Goal: Task Accomplishment & Management: Use online tool/utility

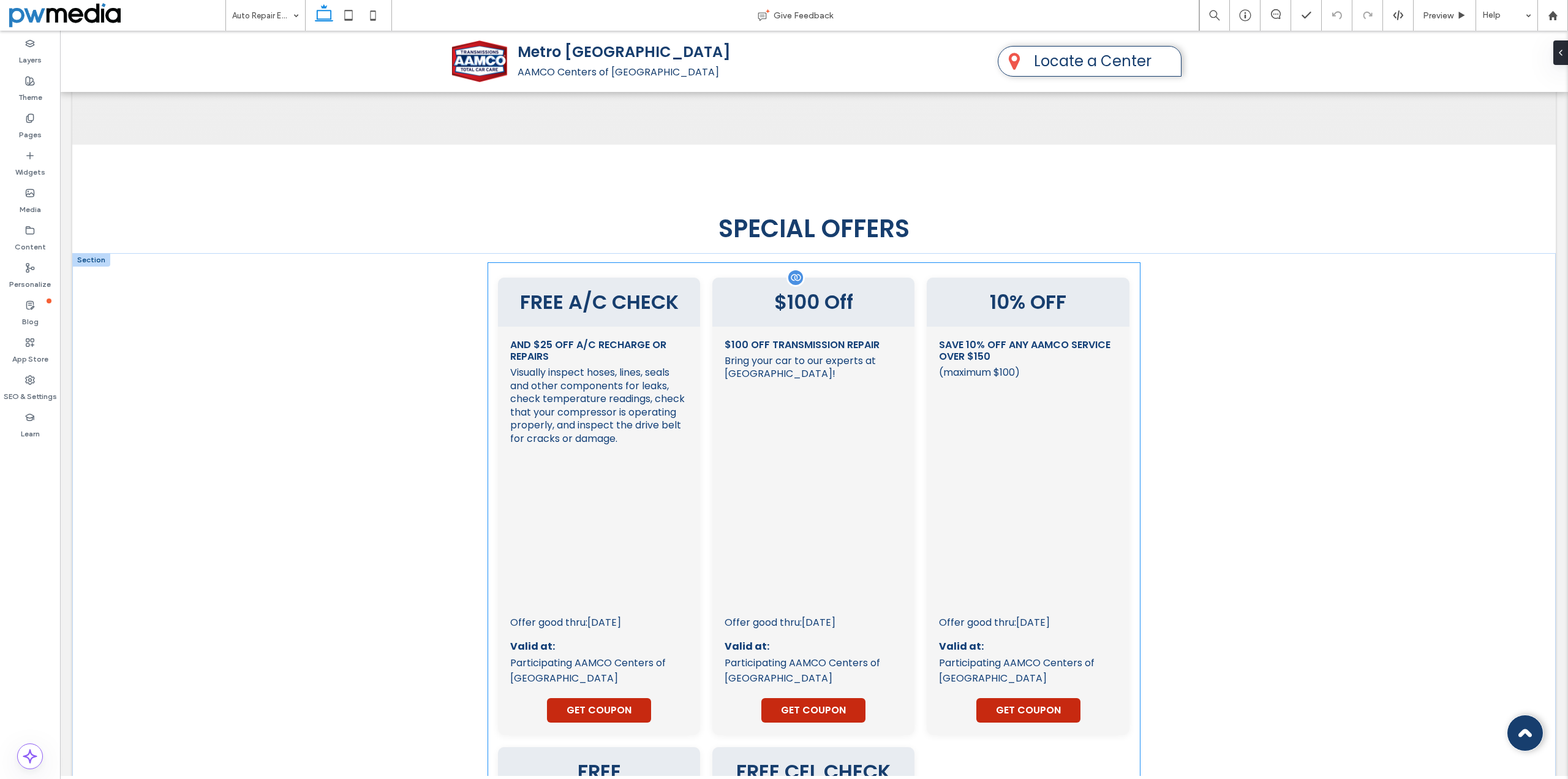
click at [706, 363] on div "FREE A/C CHECK and $25 OFF A/C Recharge or Repairs Visually inspect hoses, line…" at bounding box center [814, 748] width 632 height 941
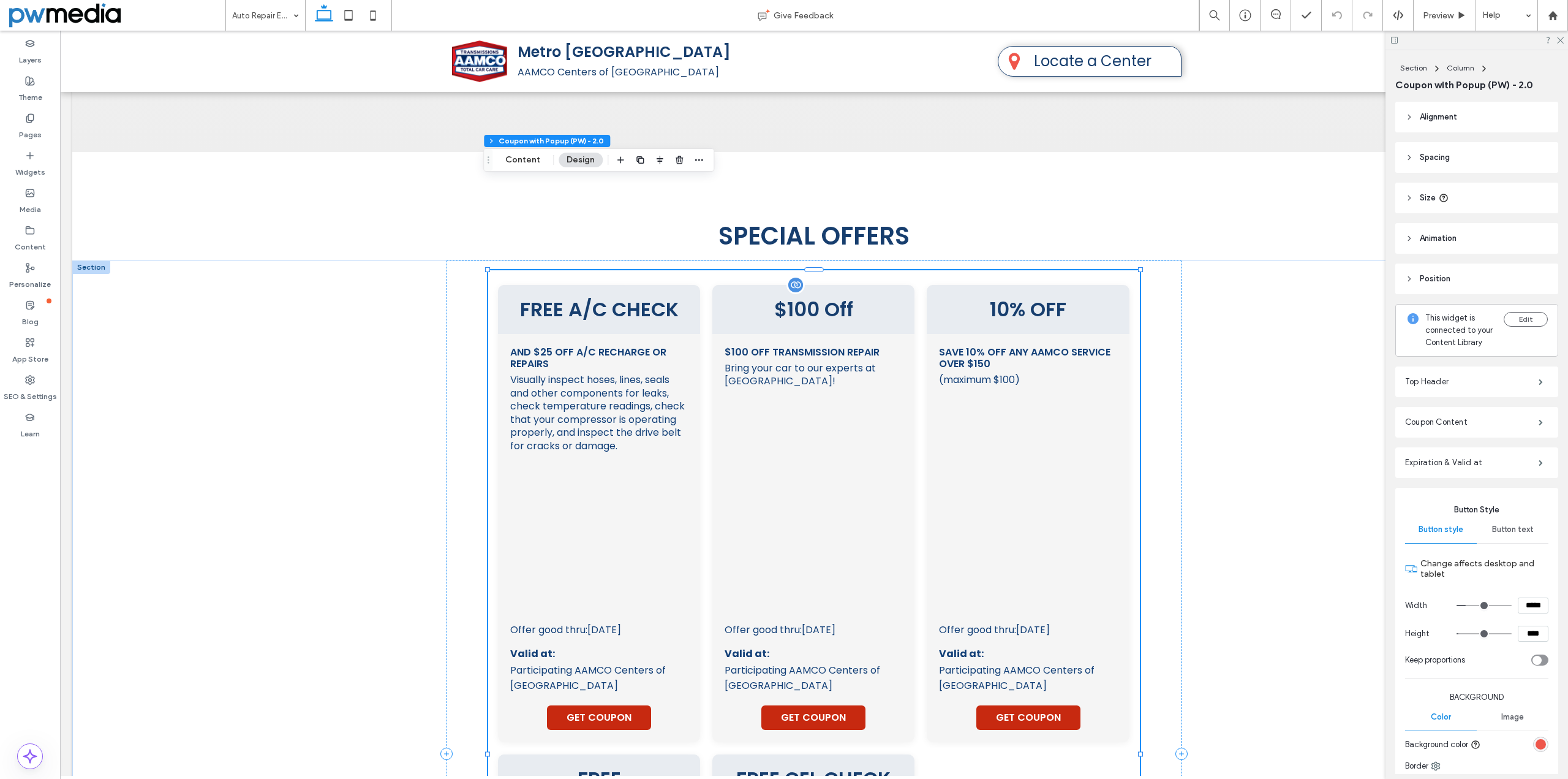
type input "**"
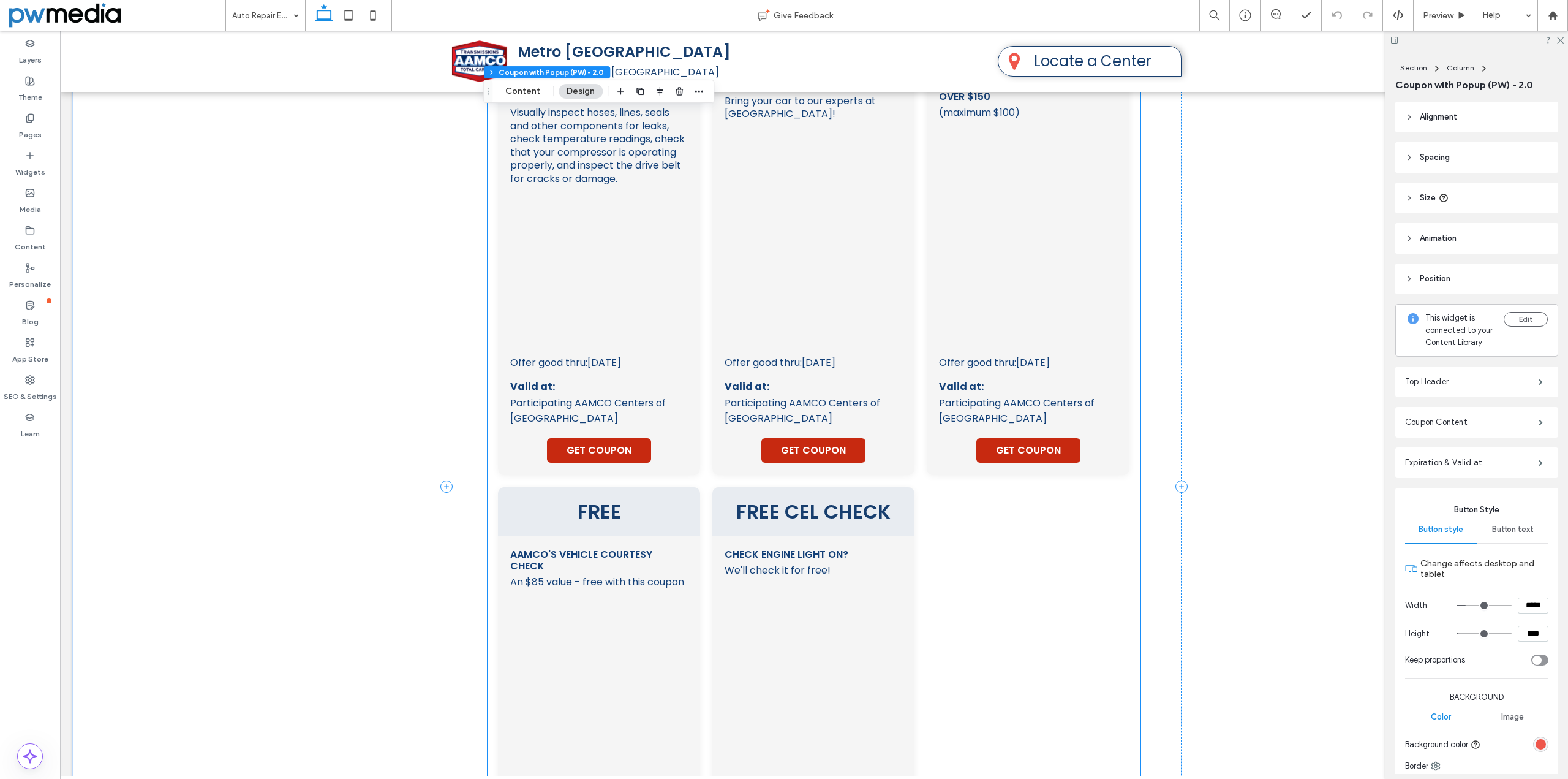
scroll to position [2405, 0]
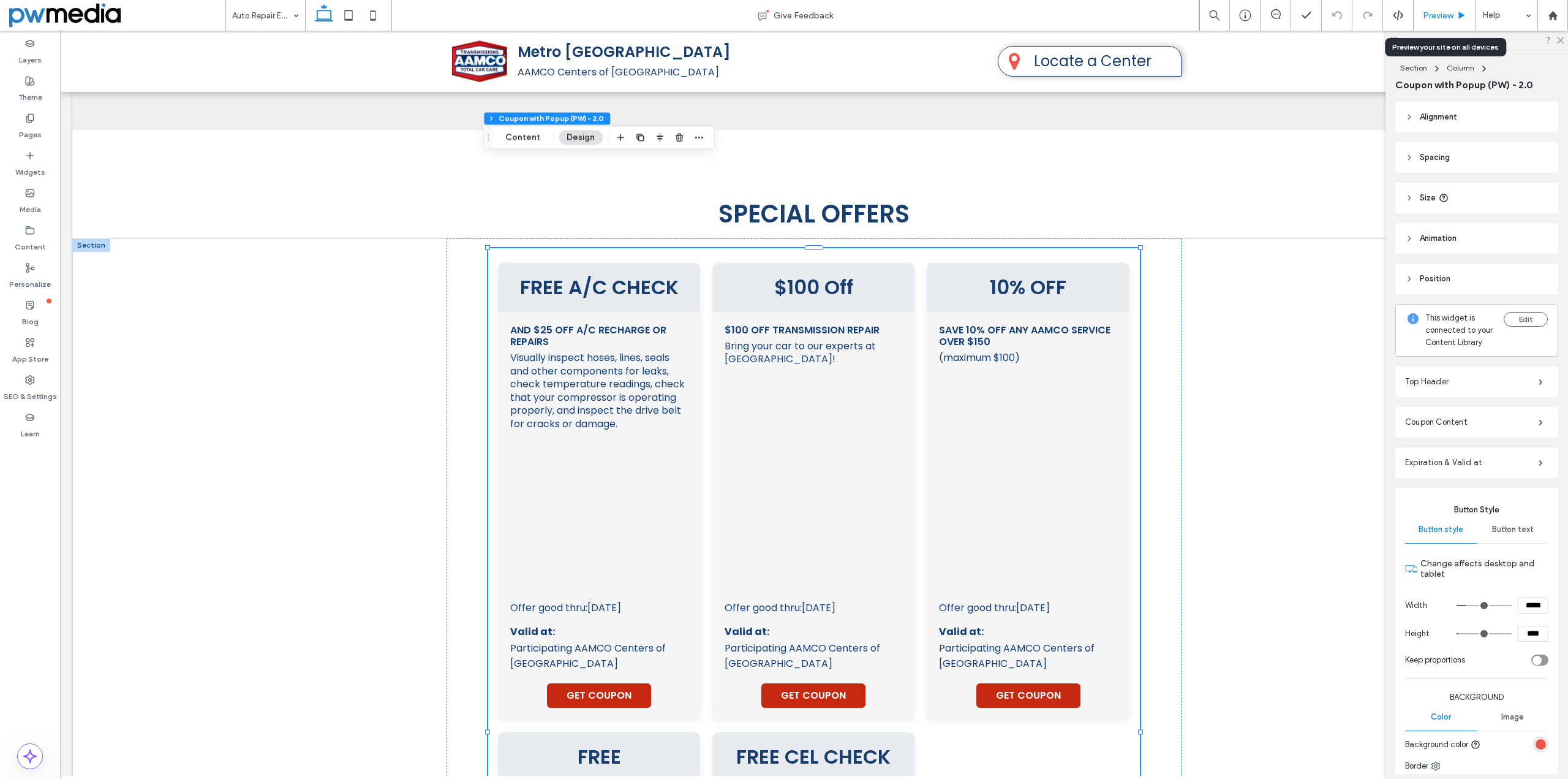
click at [1456, 10] on div "Preview" at bounding box center [1445, 15] width 62 height 10
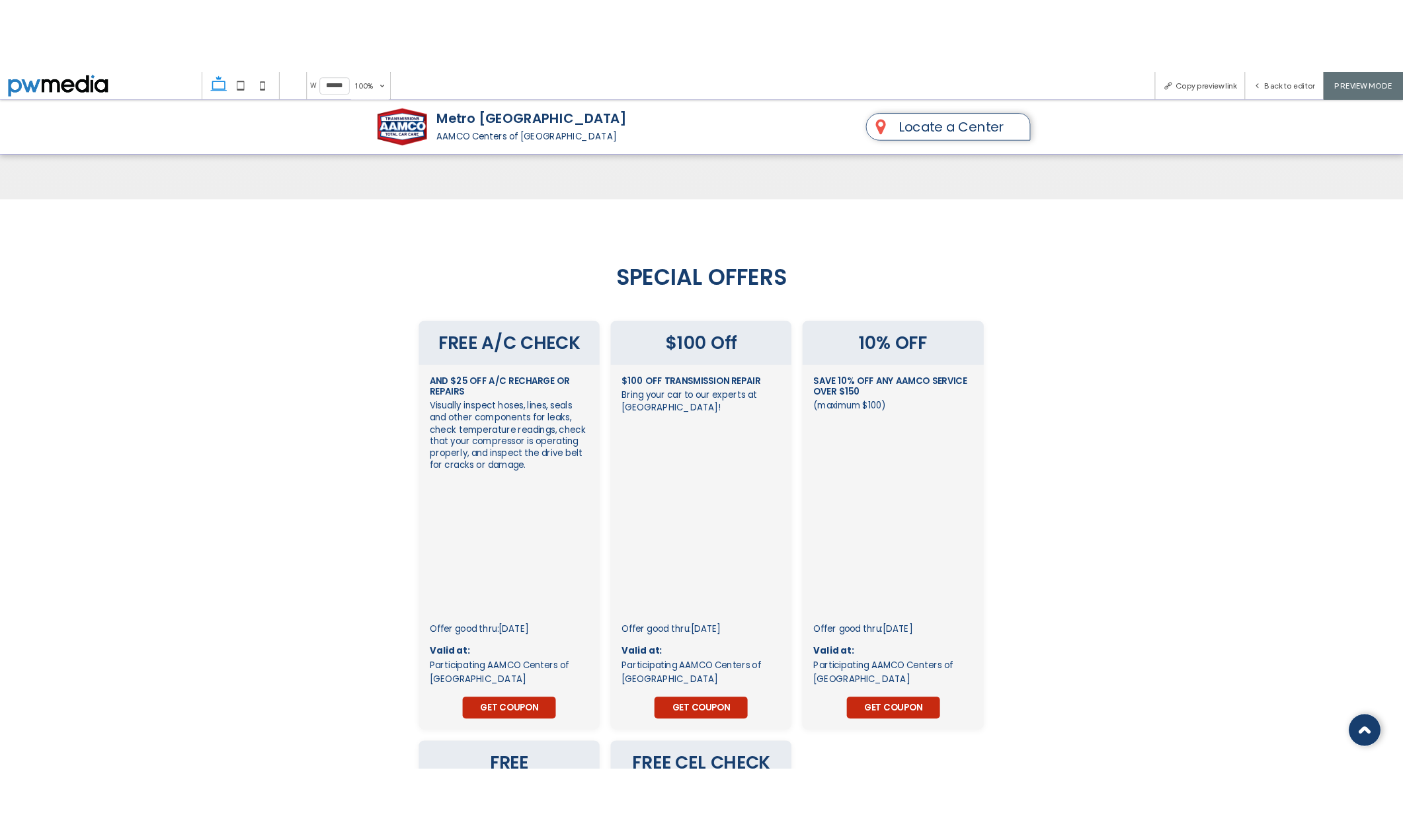
scroll to position [2607, 0]
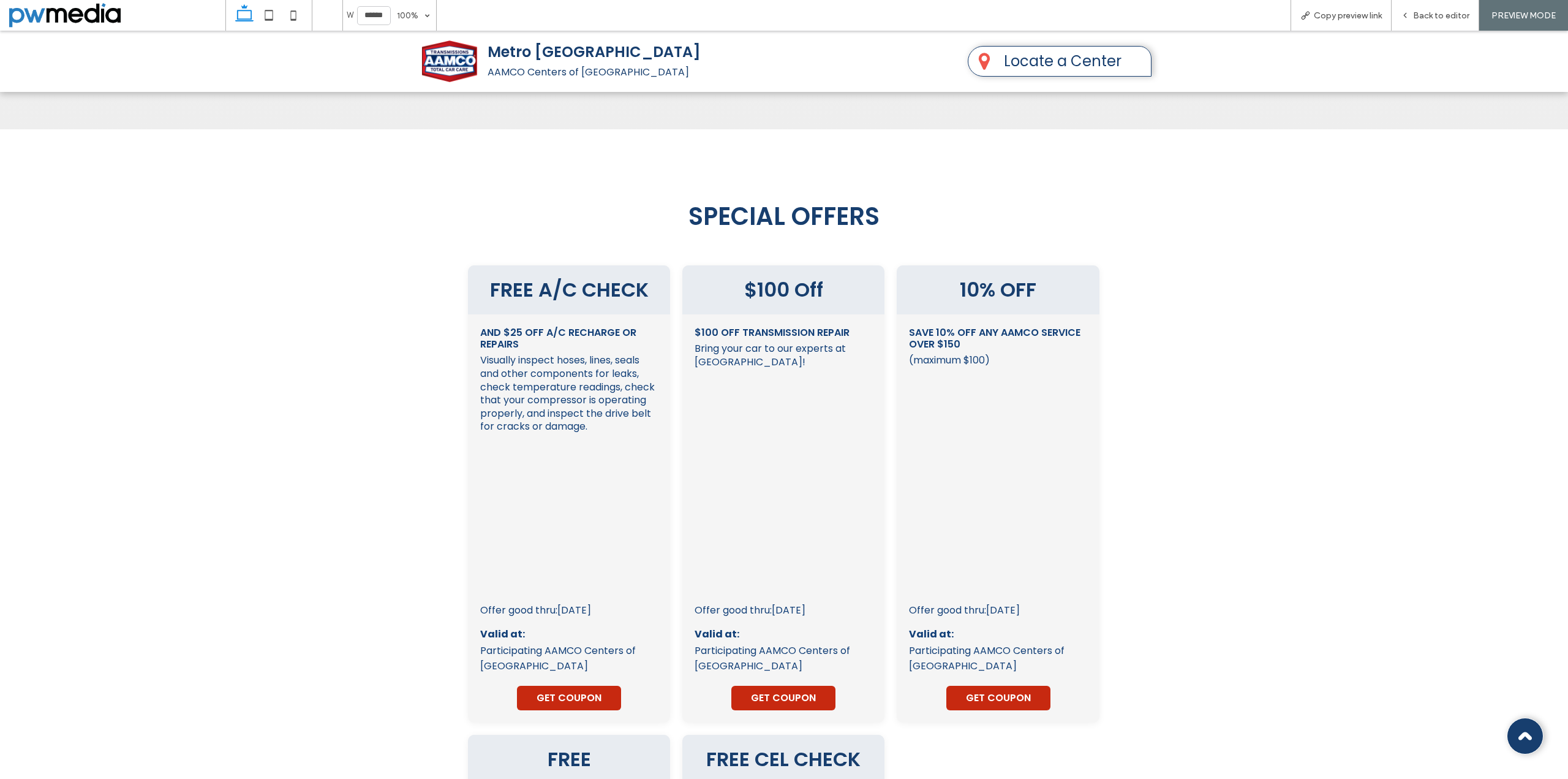
click at [1323, 241] on div "FREE A/C CHECK and $25 OFF A/C Recharge or Repairs Visually inspect hoses, line…" at bounding box center [784, 734] width 1568 height 988
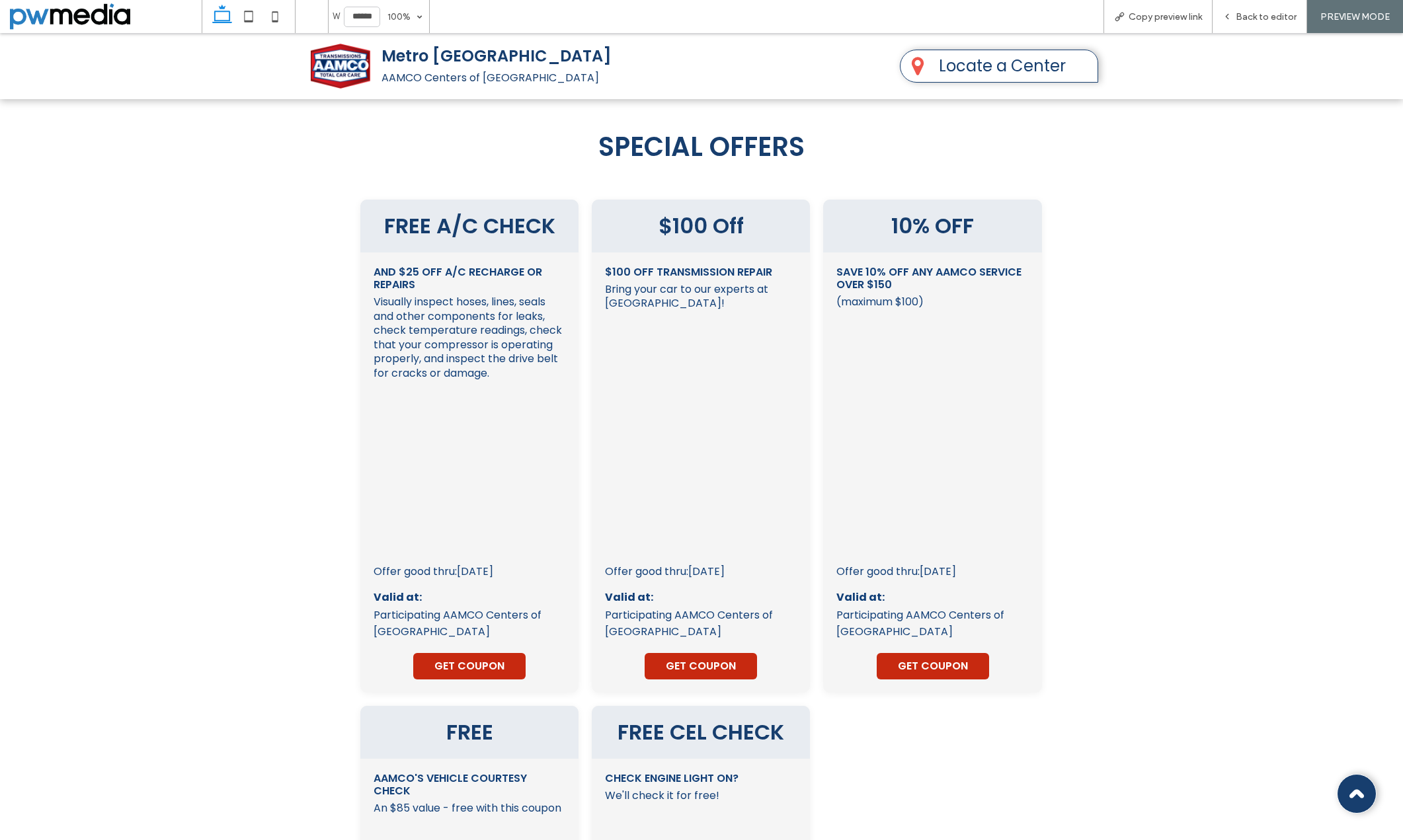
scroll to position [2555, 0]
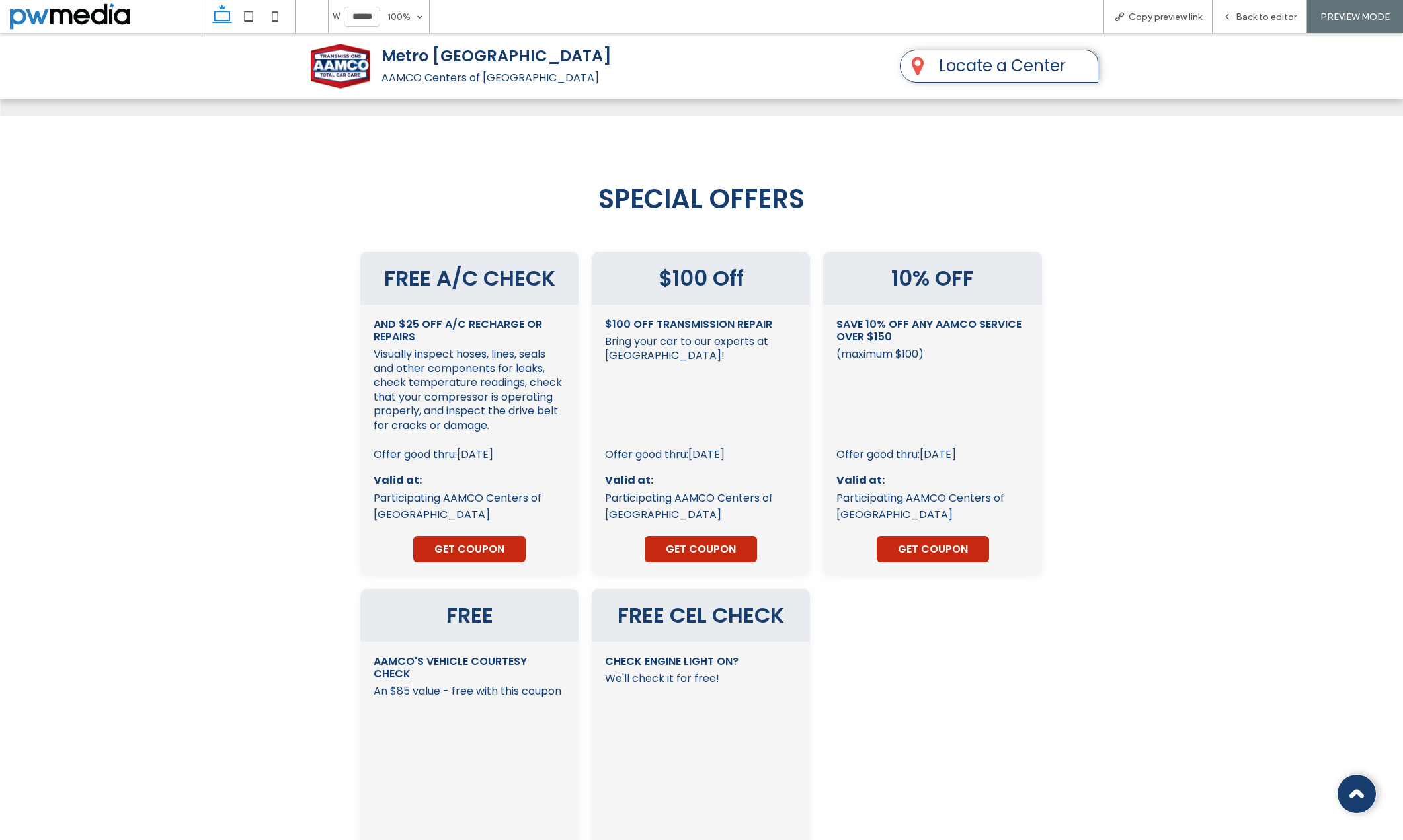
click at [470, 541] on span "GET COUPON" at bounding box center [469, 549] width 70 height 16
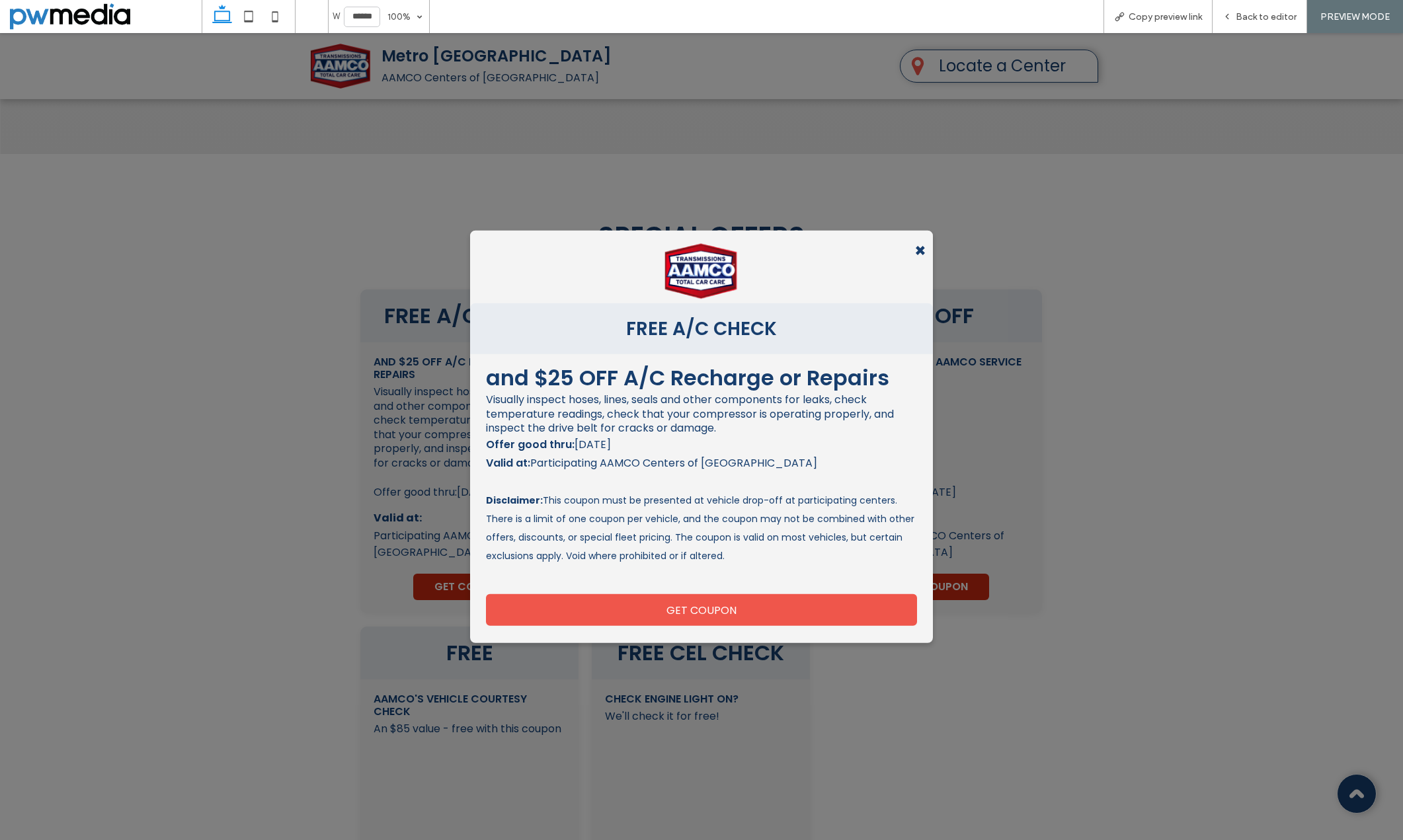
scroll to position [2423, 0]
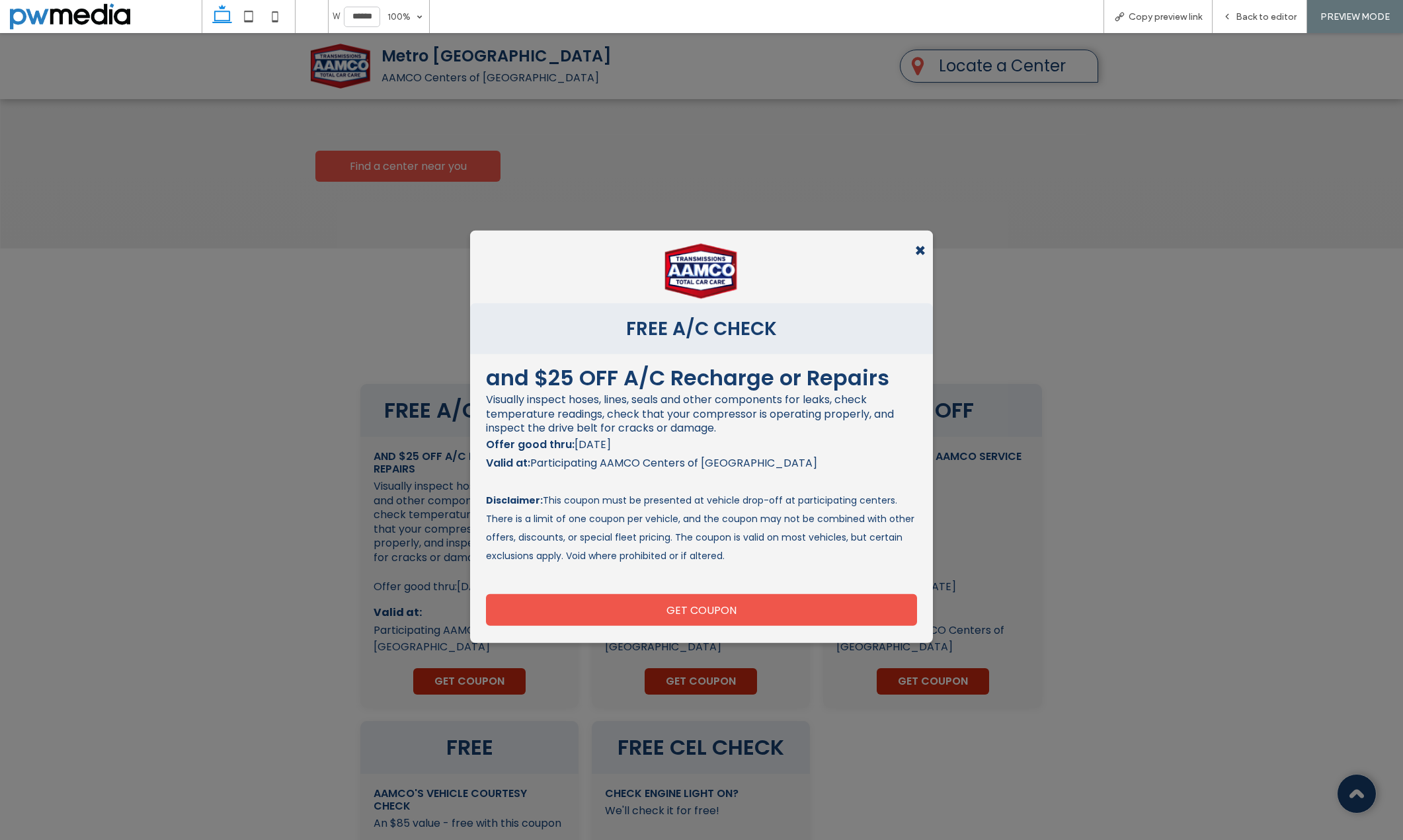
click at [918, 251] on span "×" at bounding box center [921, 251] width 12 height 28
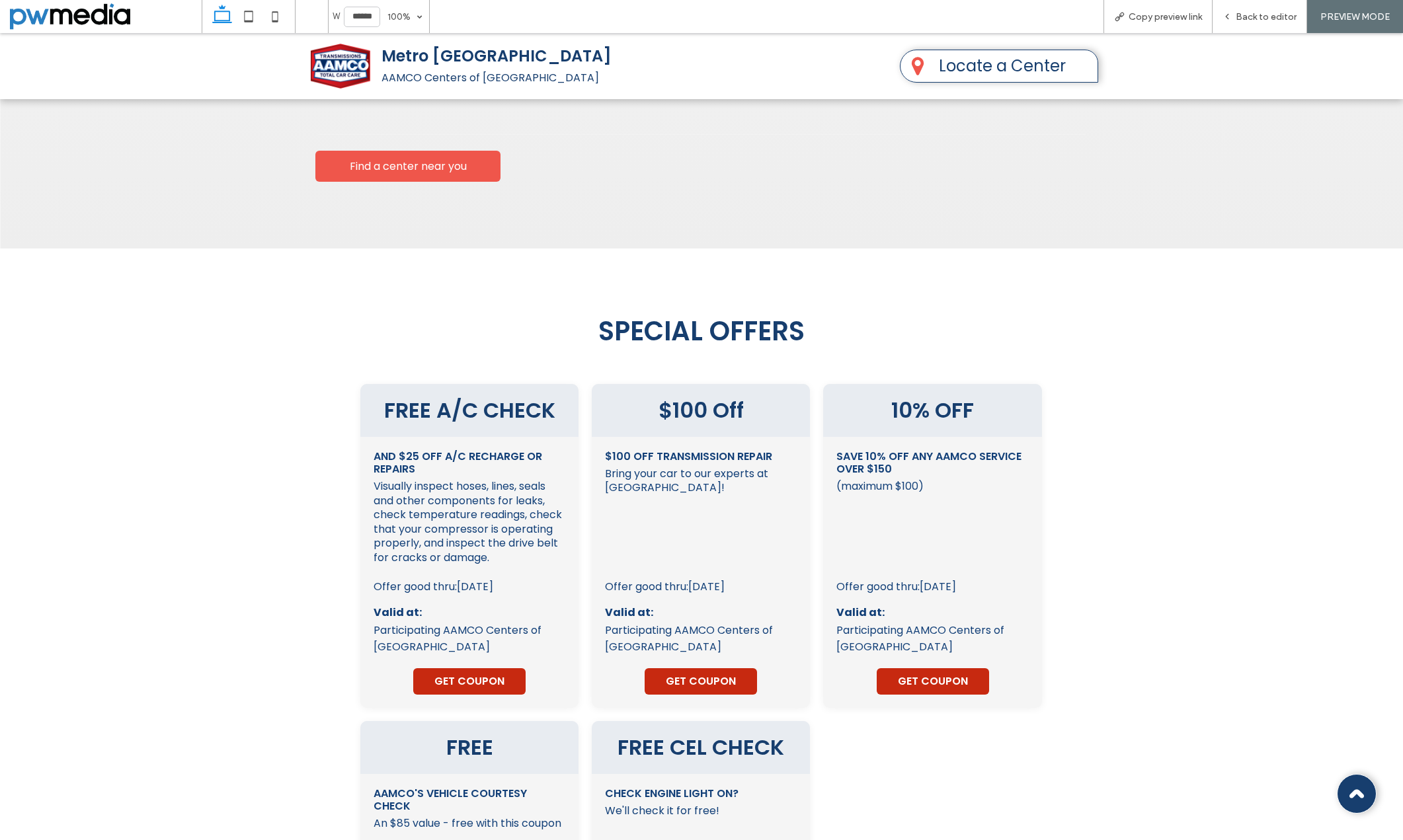
click at [718, 673] on span "GET COUPON" at bounding box center [701, 681] width 70 height 16
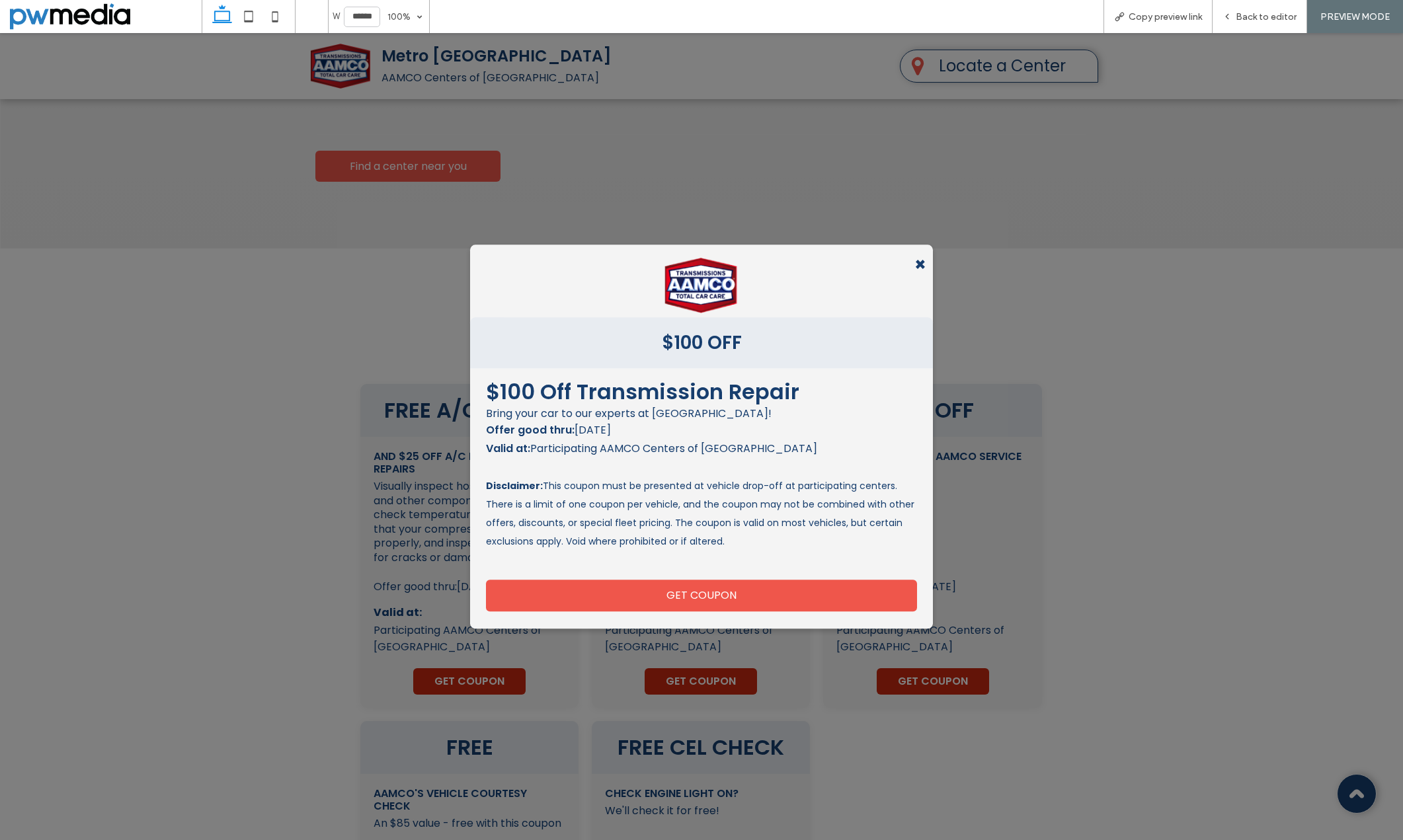
click at [915, 262] on span "×" at bounding box center [921, 265] width 12 height 28
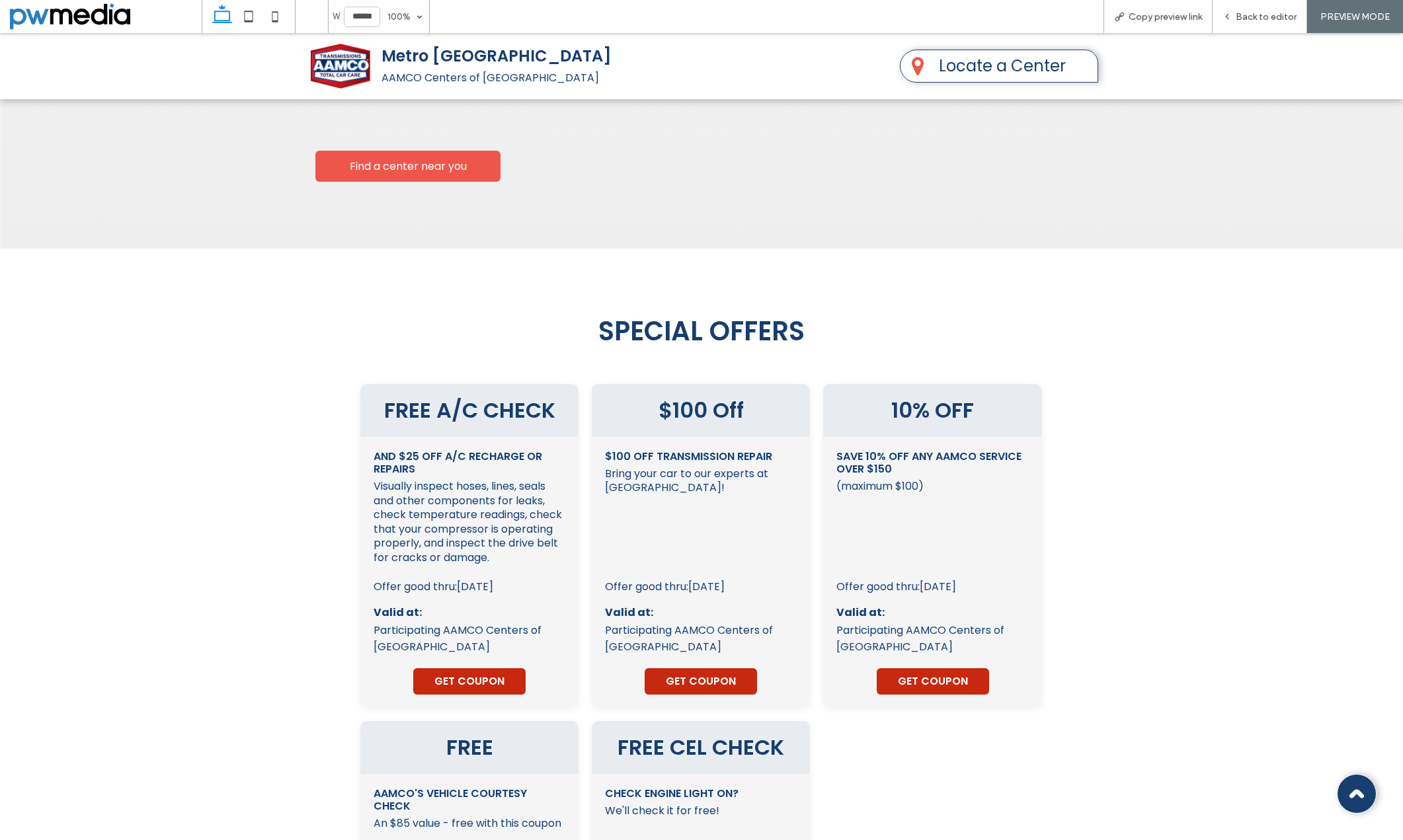
click at [679, 673] on span "GET COUPON" at bounding box center [701, 681] width 70 height 16
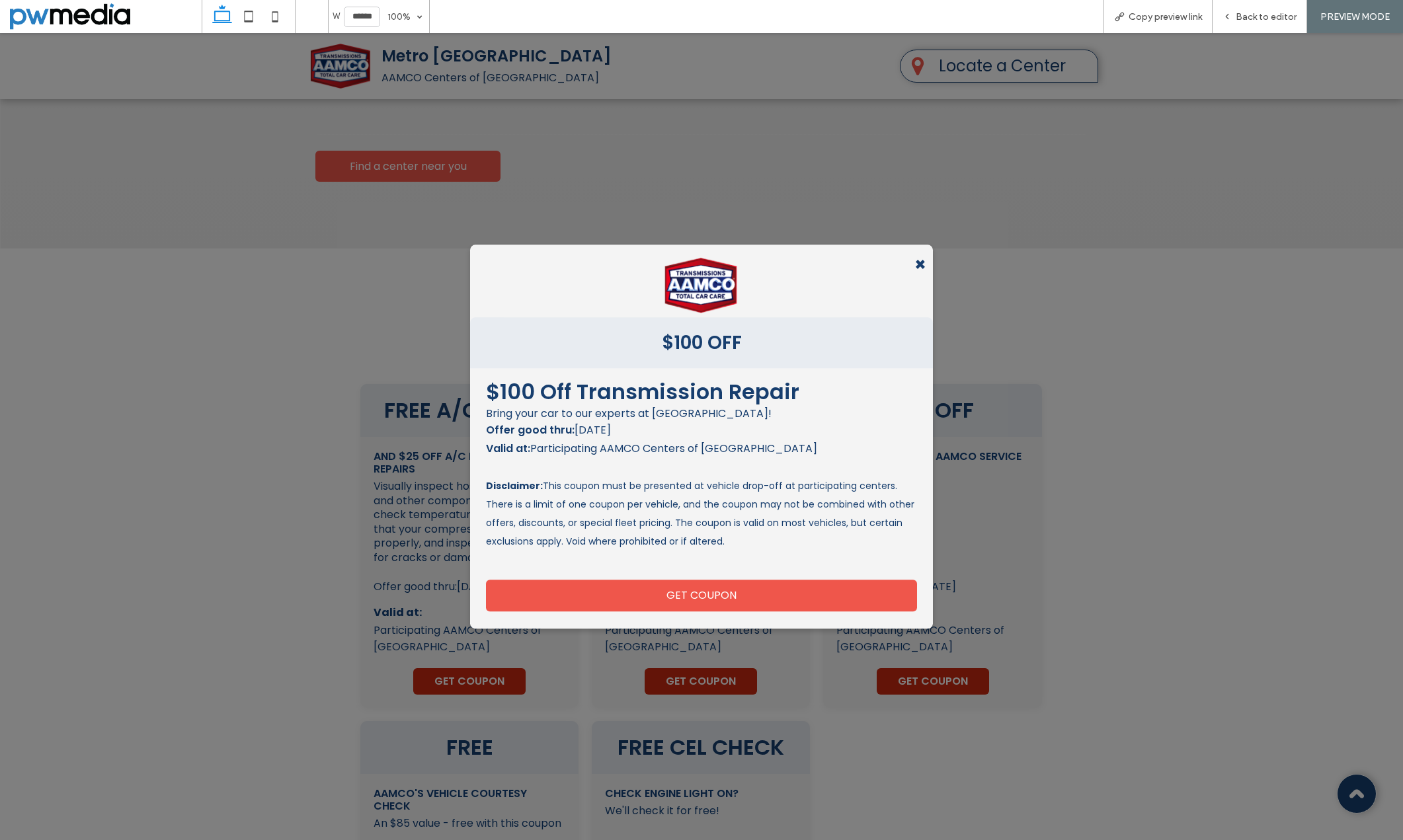
click at [915, 262] on span "×" at bounding box center [921, 265] width 12 height 28
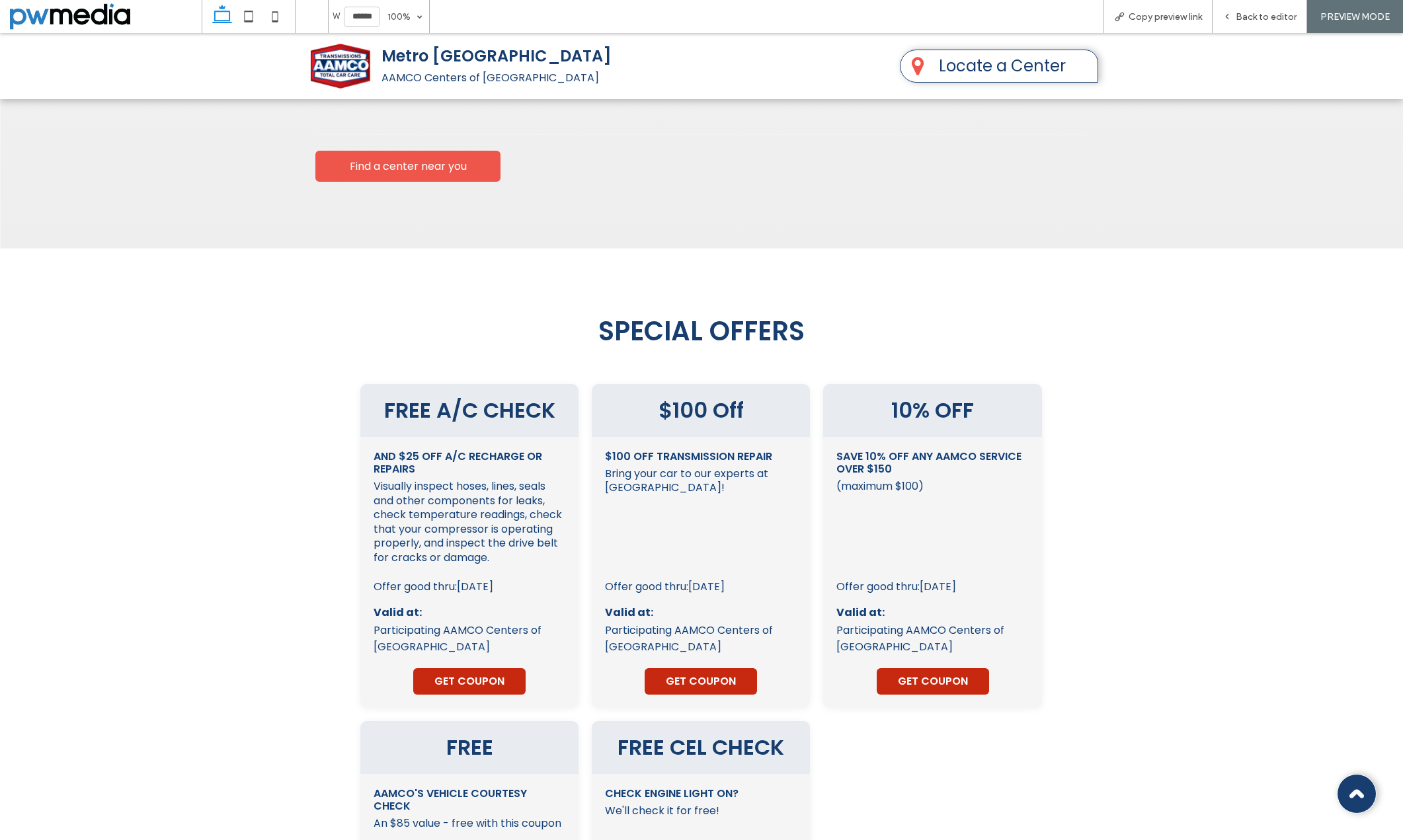
click at [674, 450] on div "$100 Off Transmission Repair Bring your car to our experts at AAMCO!" at bounding box center [701, 507] width 192 height 115
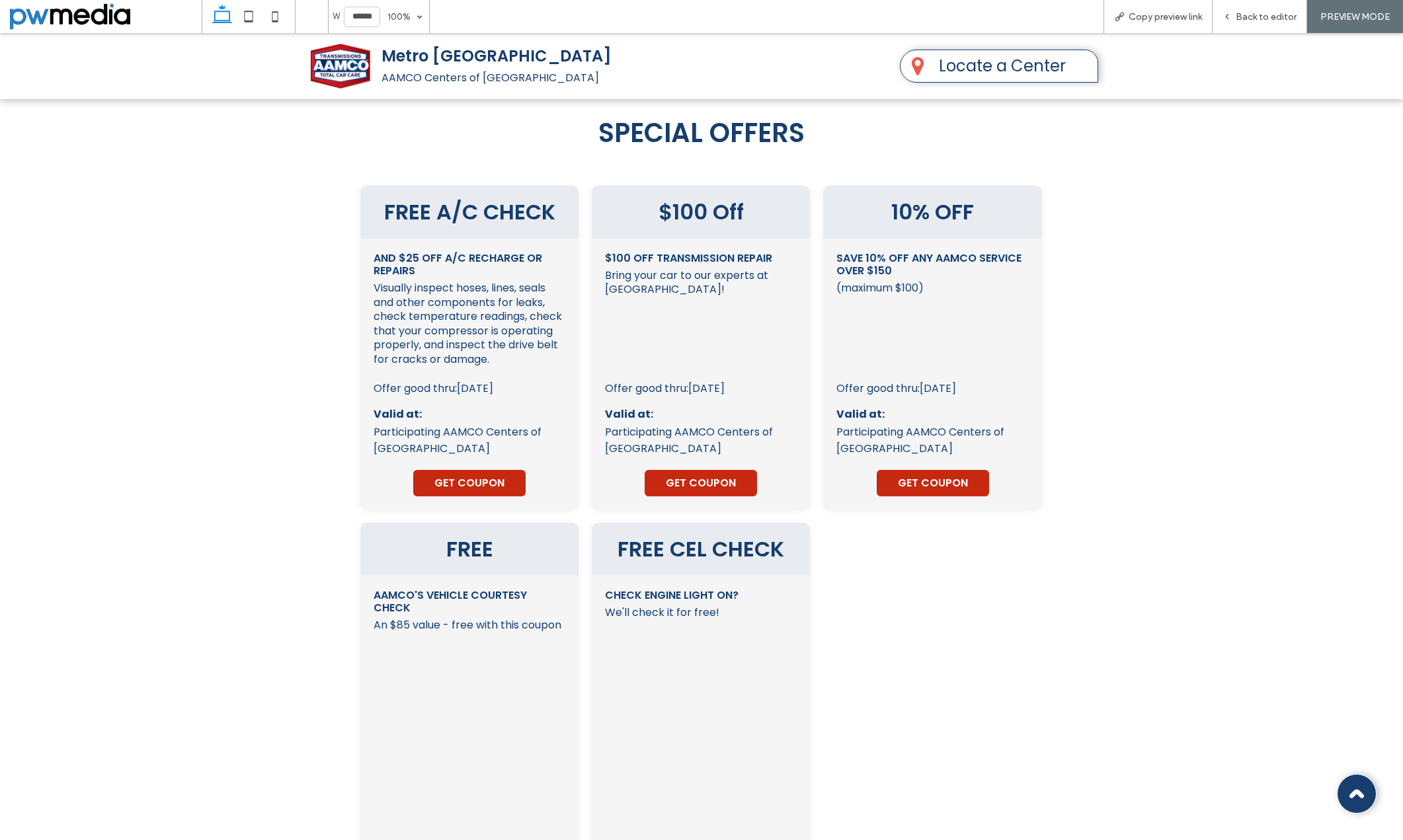
scroll to position [2688, 0]
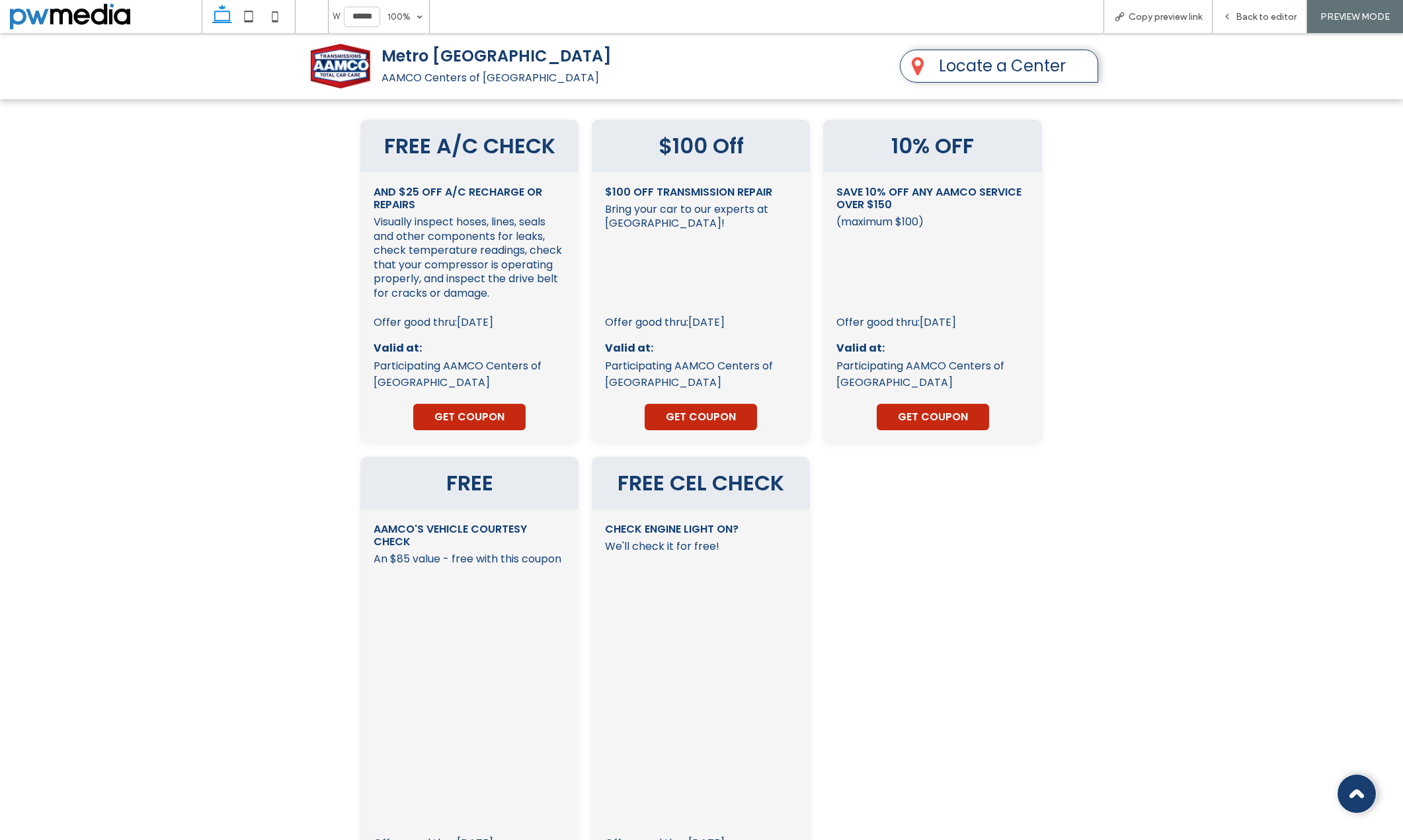
click at [958, 588] on div "FREE A/C CHECK and $25 OFF A/C Recharge or Repairs Visually inspect hoses, line…" at bounding box center [702, 542] width 682 height 845
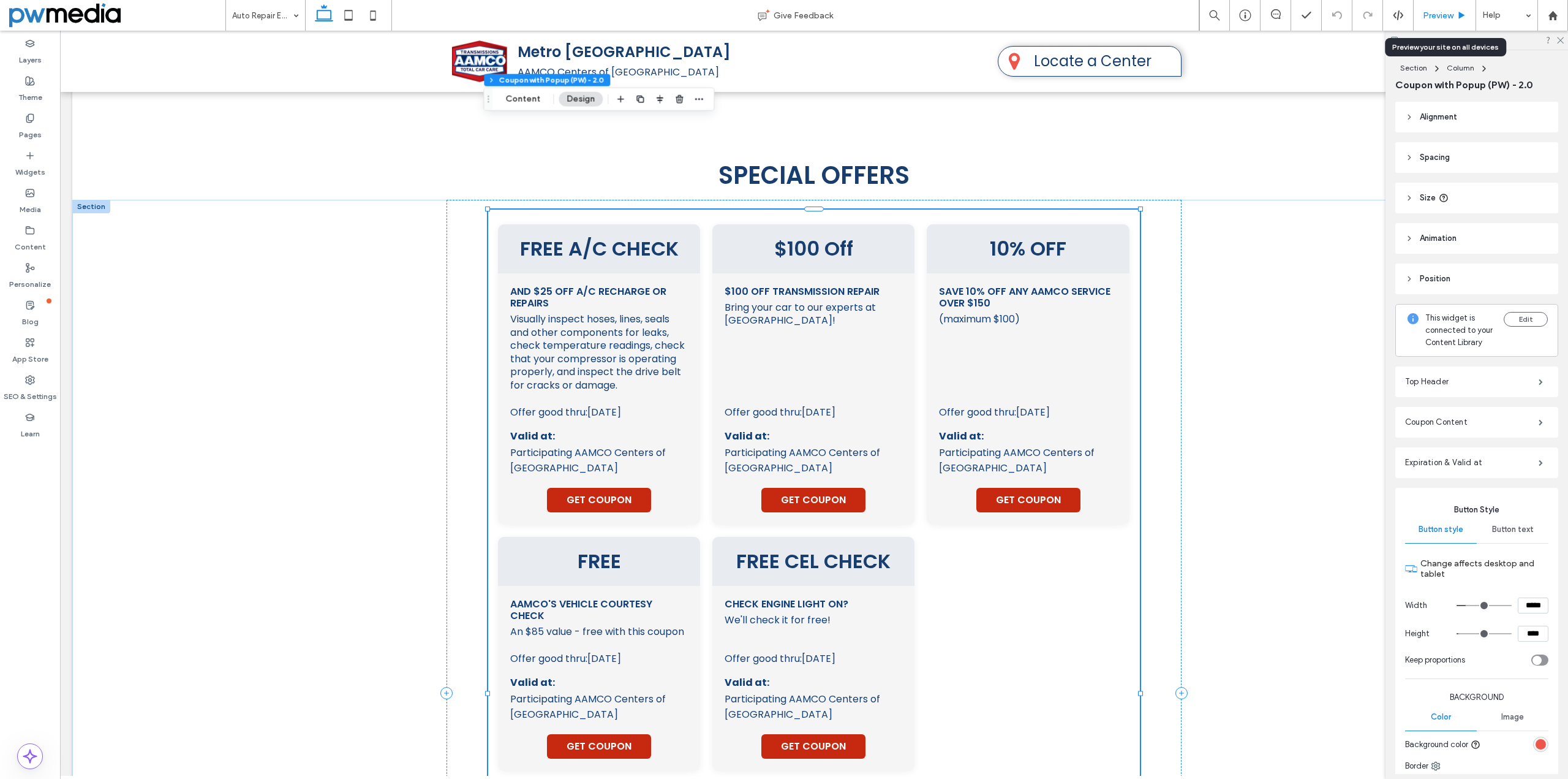
click at [1454, 13] on div "Preview" at bounding box center [1445, 15] width 62 height 10
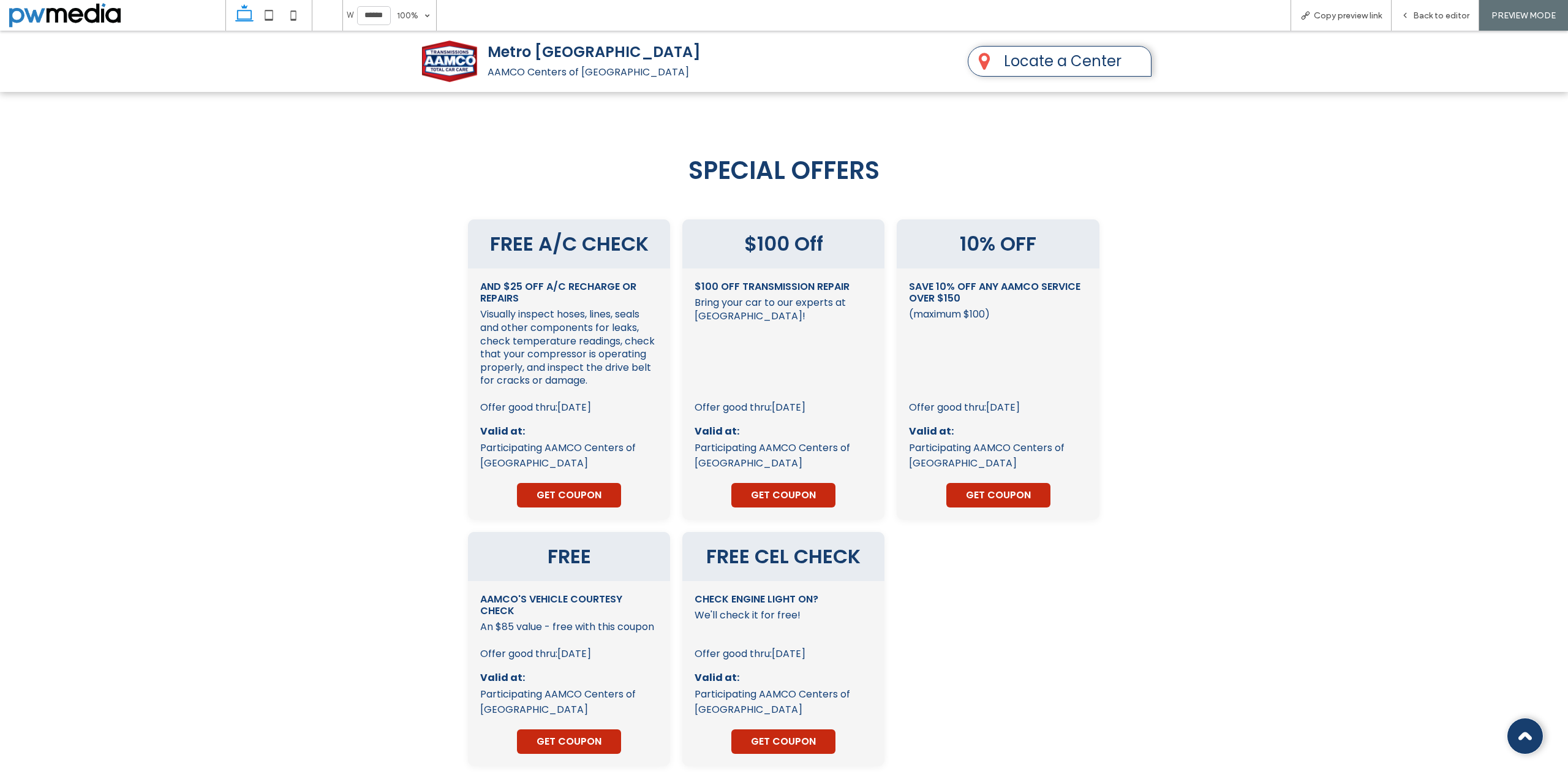
scroll to position [2467, 0]
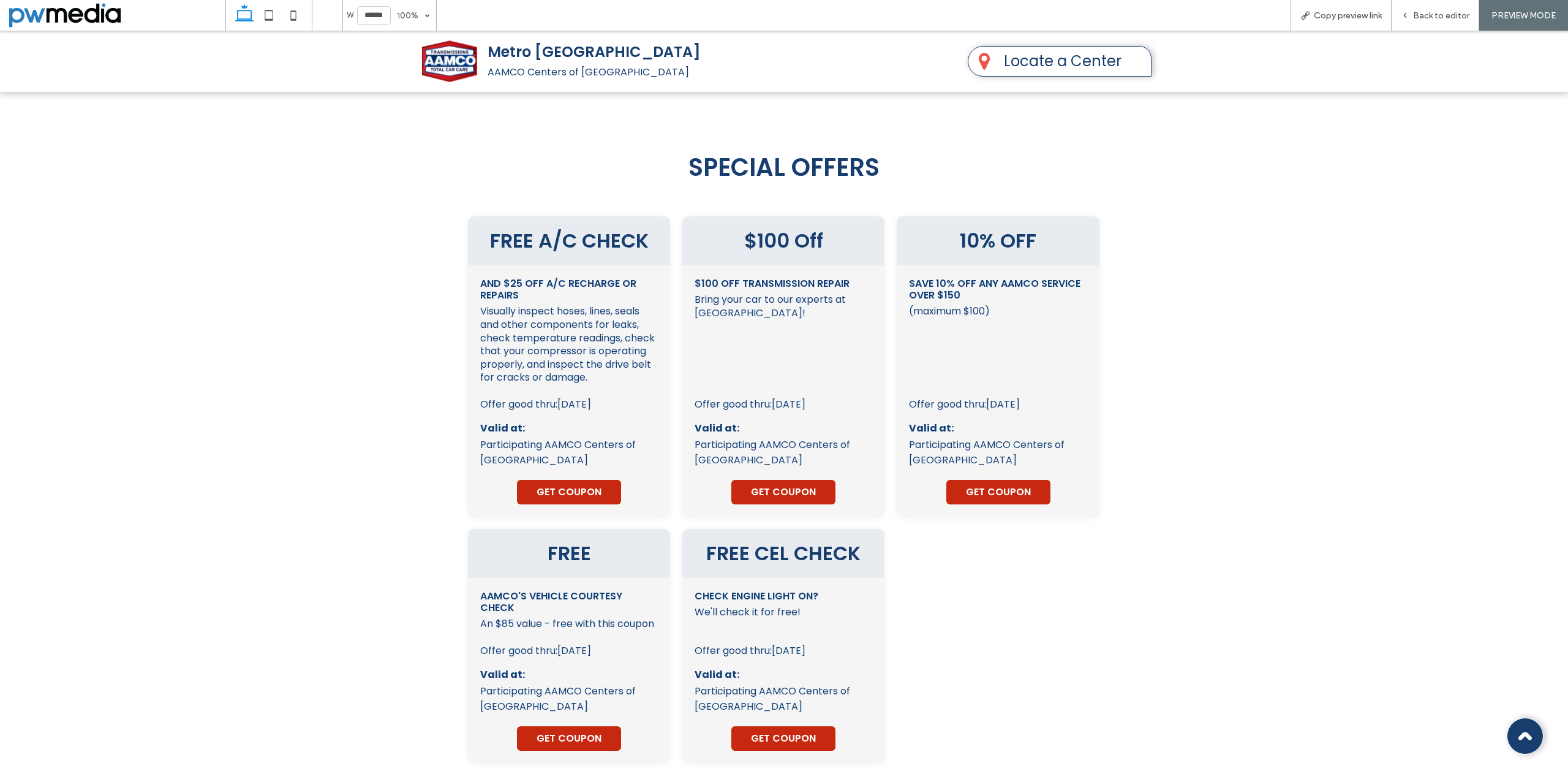
click at [782, 484] on span "GET COUPON" at bounding box center [783, 491] width 65 height 15
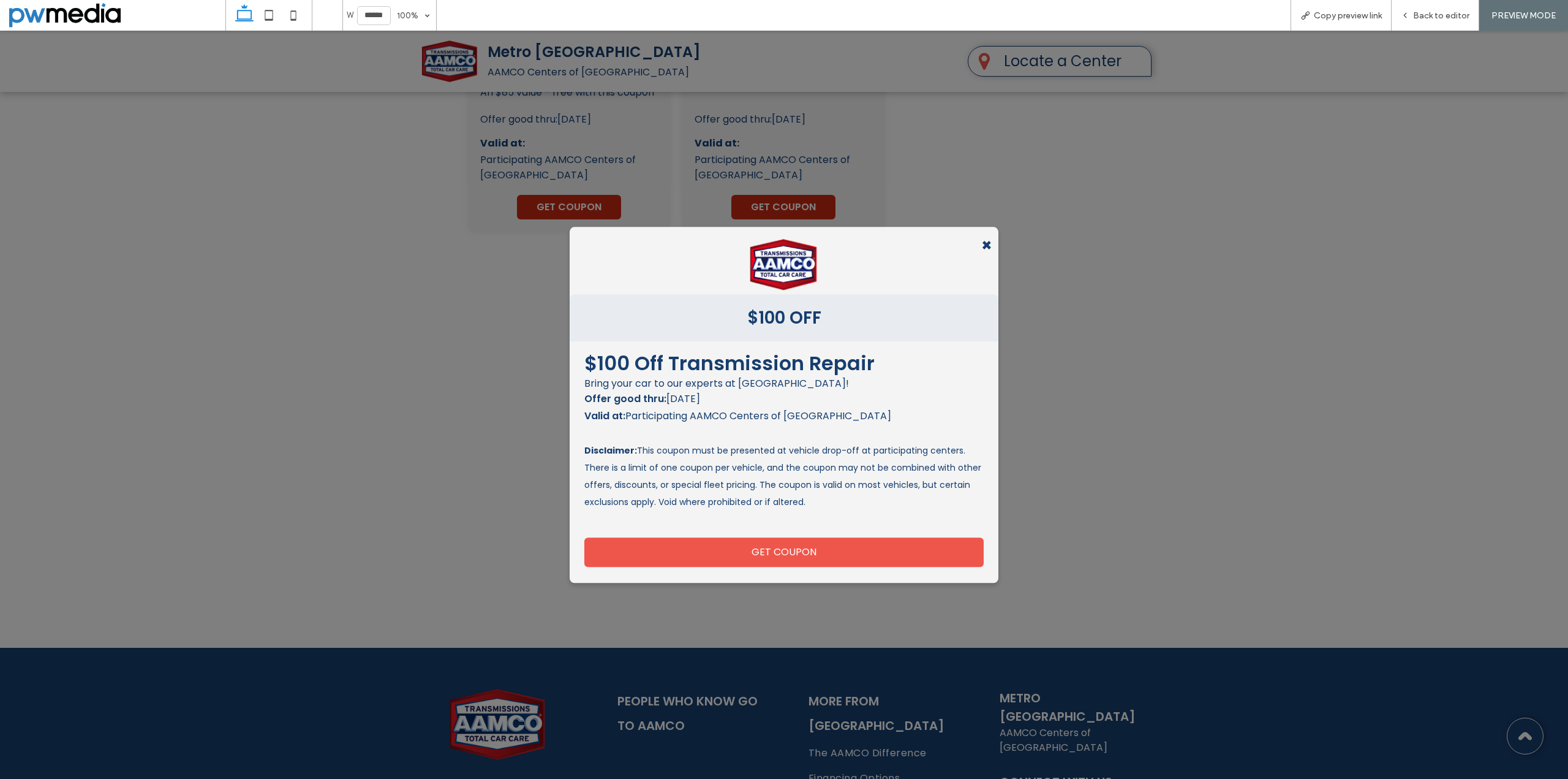
scroll to position [3090, 0]
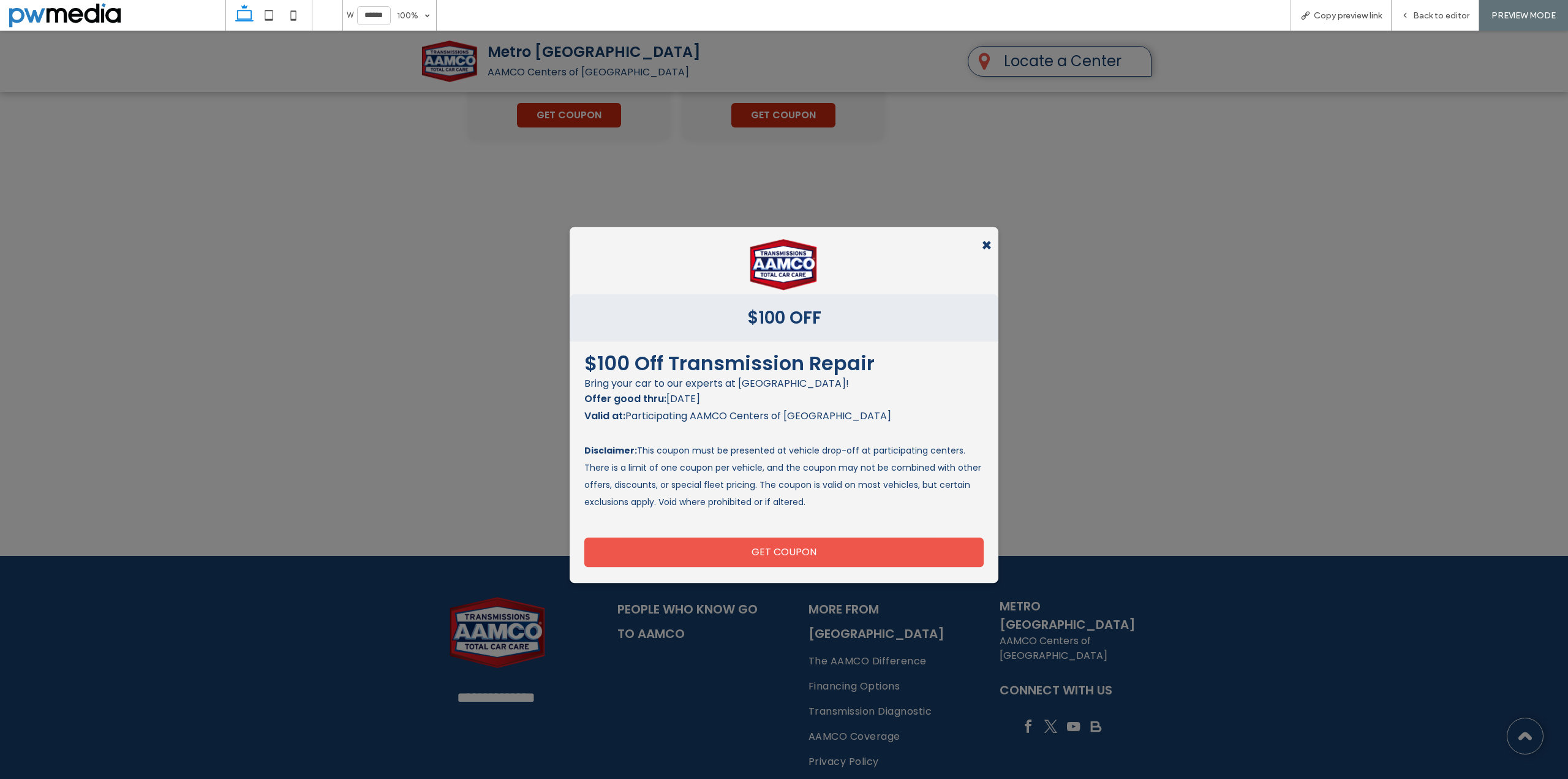
click at [982, 245] on span "×" at bounding box center [987, 246] width 11 height 26
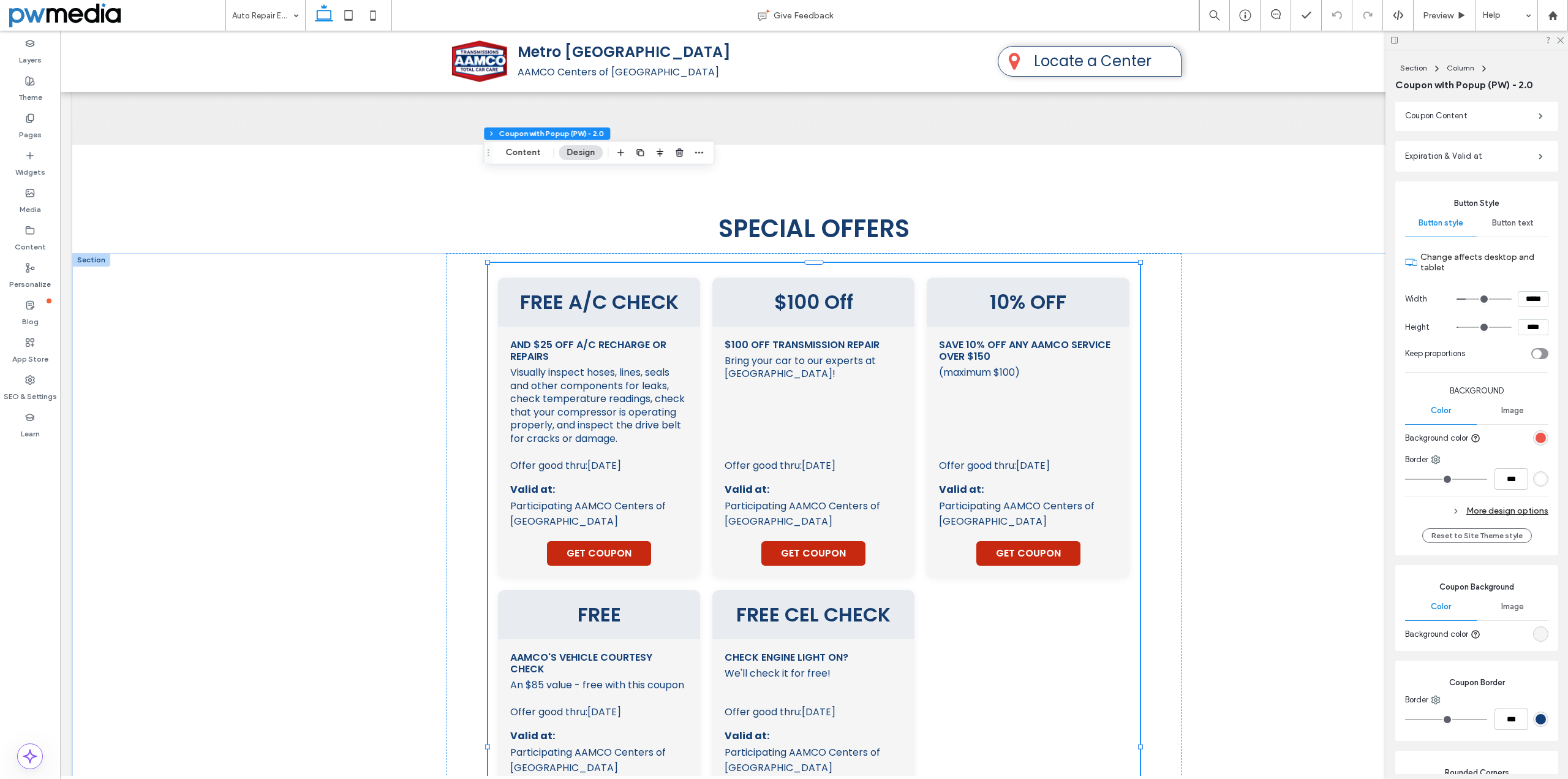
click at [1536, 443] on div "rgb(238, 86, 75)" at bounding box center [1541, 438] width 10 height 10
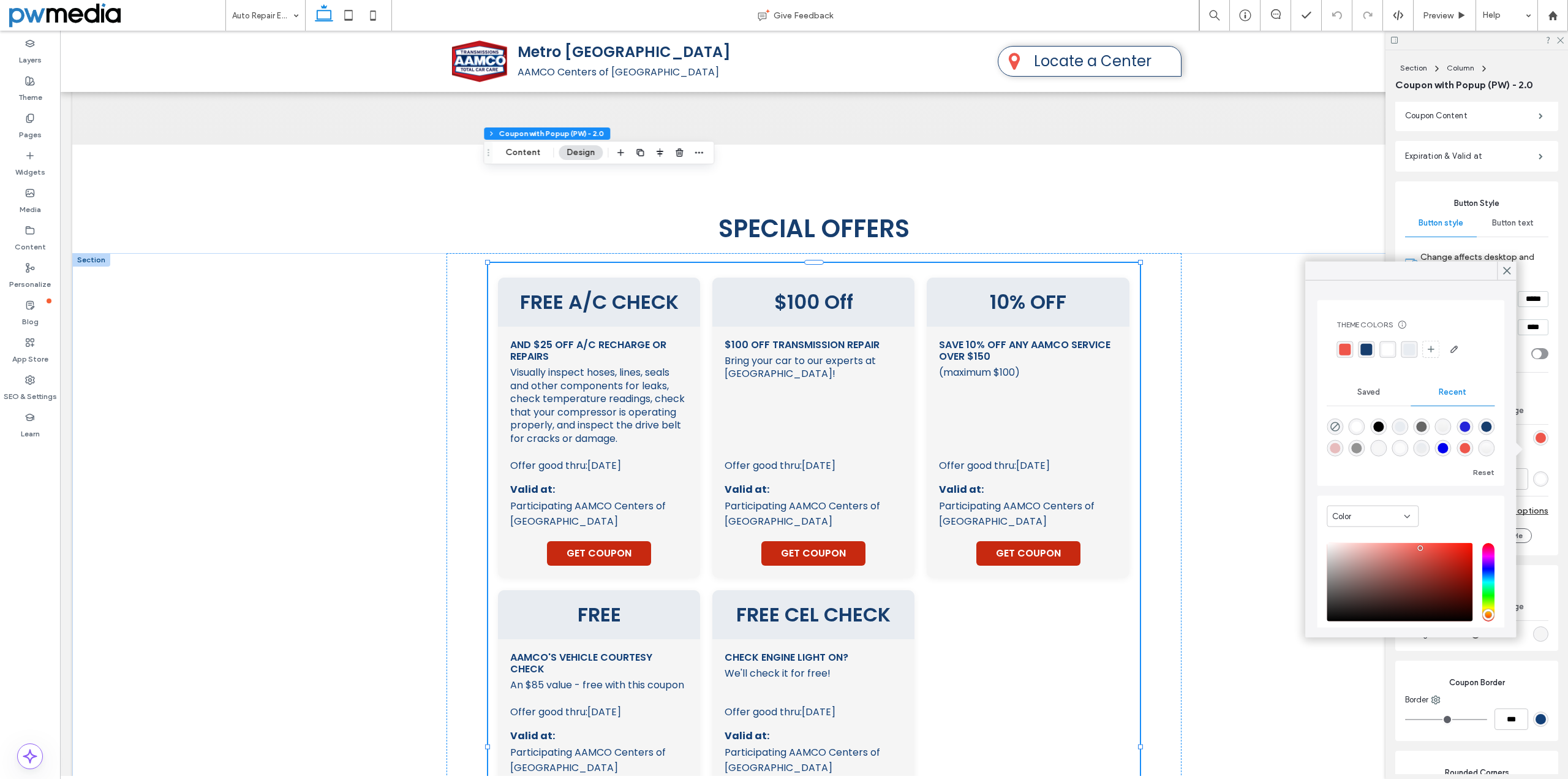
click at [1376, 585] on div "saturation and value" at bounding box center [1400, 582] width 146 height 78
click at [1349, 556] on div "saturation and value" at bounding box center [1400, 582] width 146 height 78
click at [1403, 569] on div "saturation and value" at bounding box center [1400, 582] width 146 height 78
click at [1447, 551] on div "saturation and value" at bounding box center [1400, 582] width 146 height 78
click at [1421, 589] on div "saturation and value" at bounding box center [1400, 582] width 146 height 78
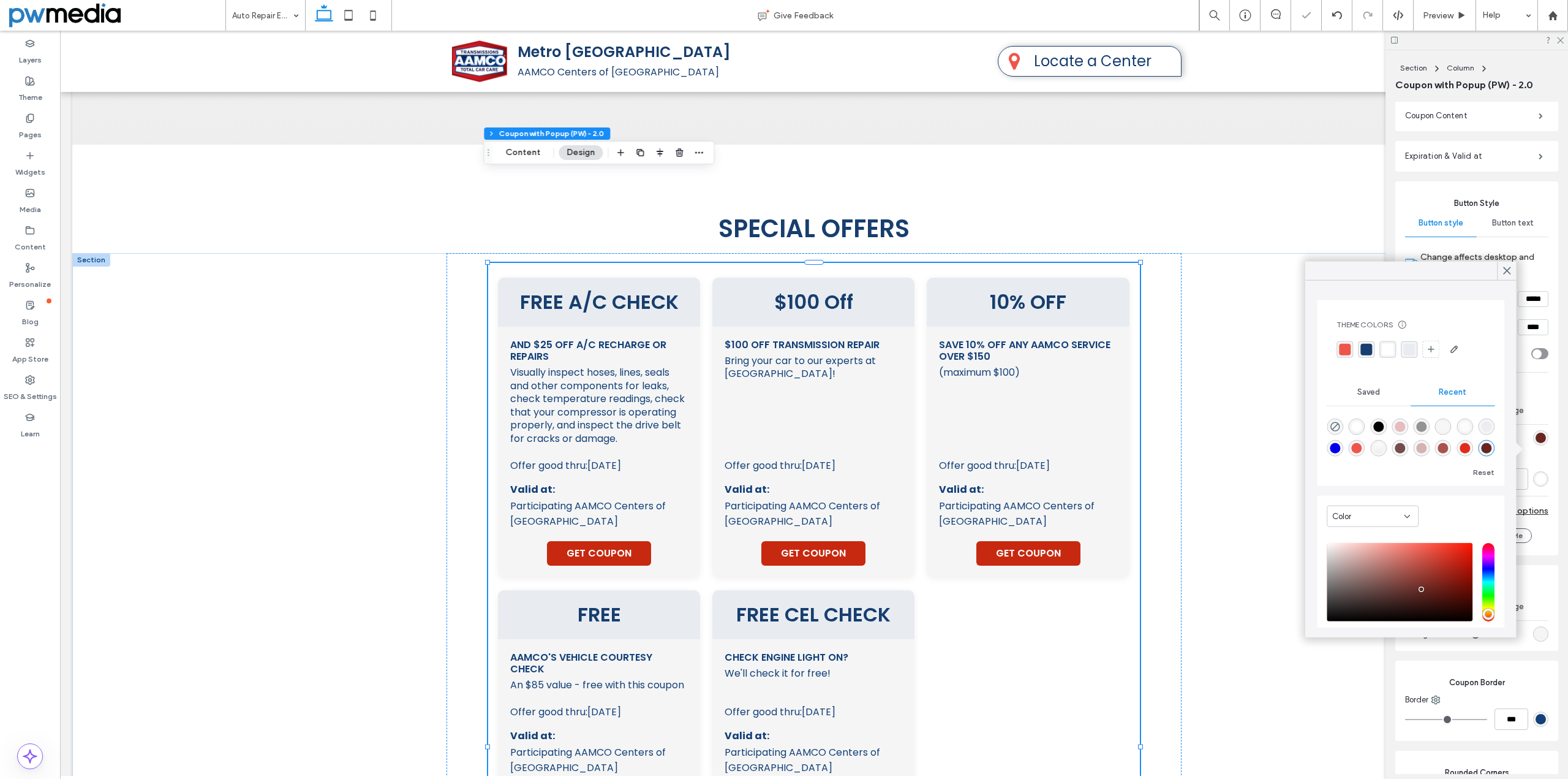
click at [1408, 595] on div "saturation and value" at bounding box center [1400, 582] width 146 height 78
click at [1442, 551] on div "saturation and value" at bounding box center [1400, 582] width 146 height 78
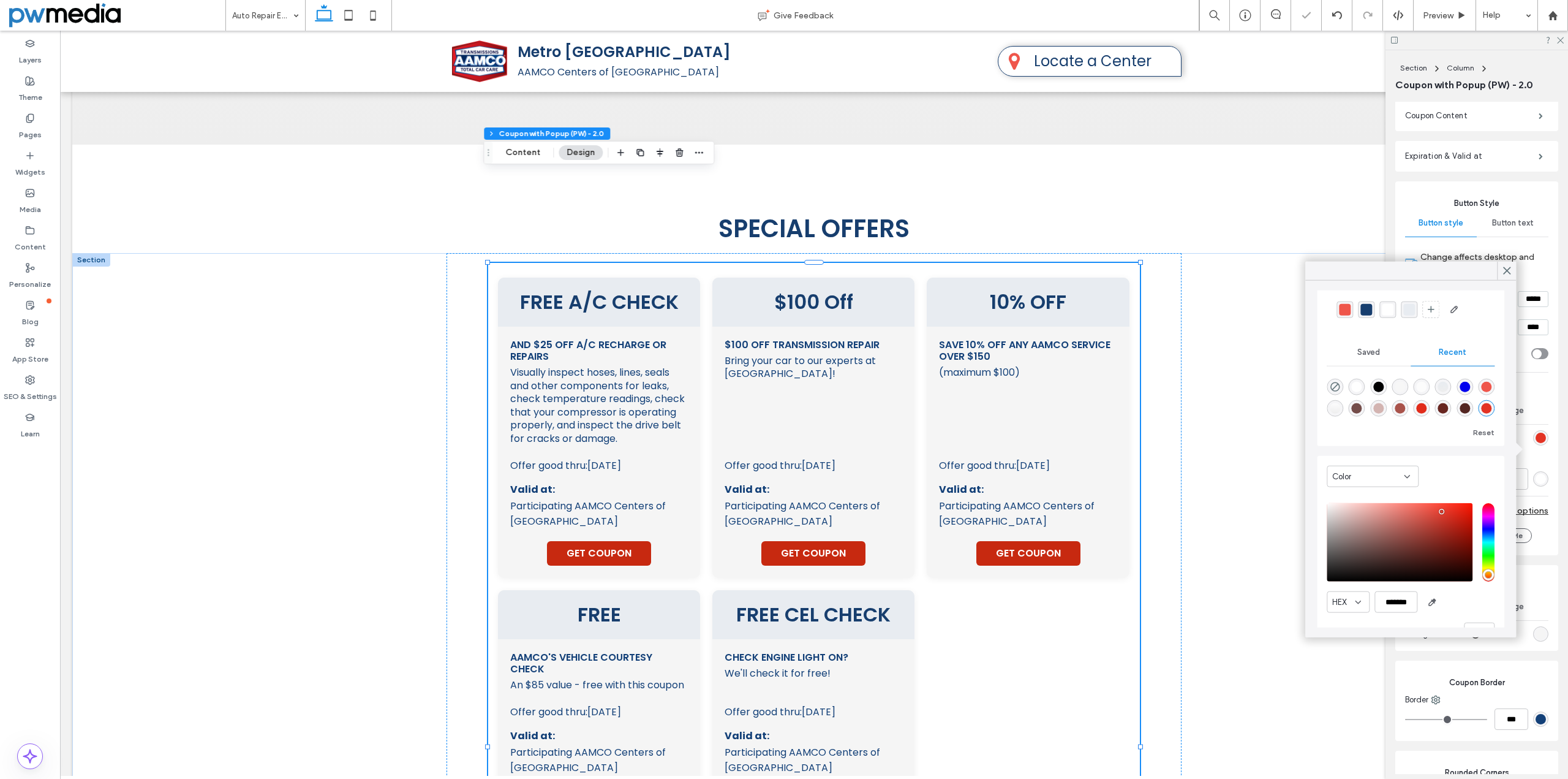
scroll to position [71, 0]
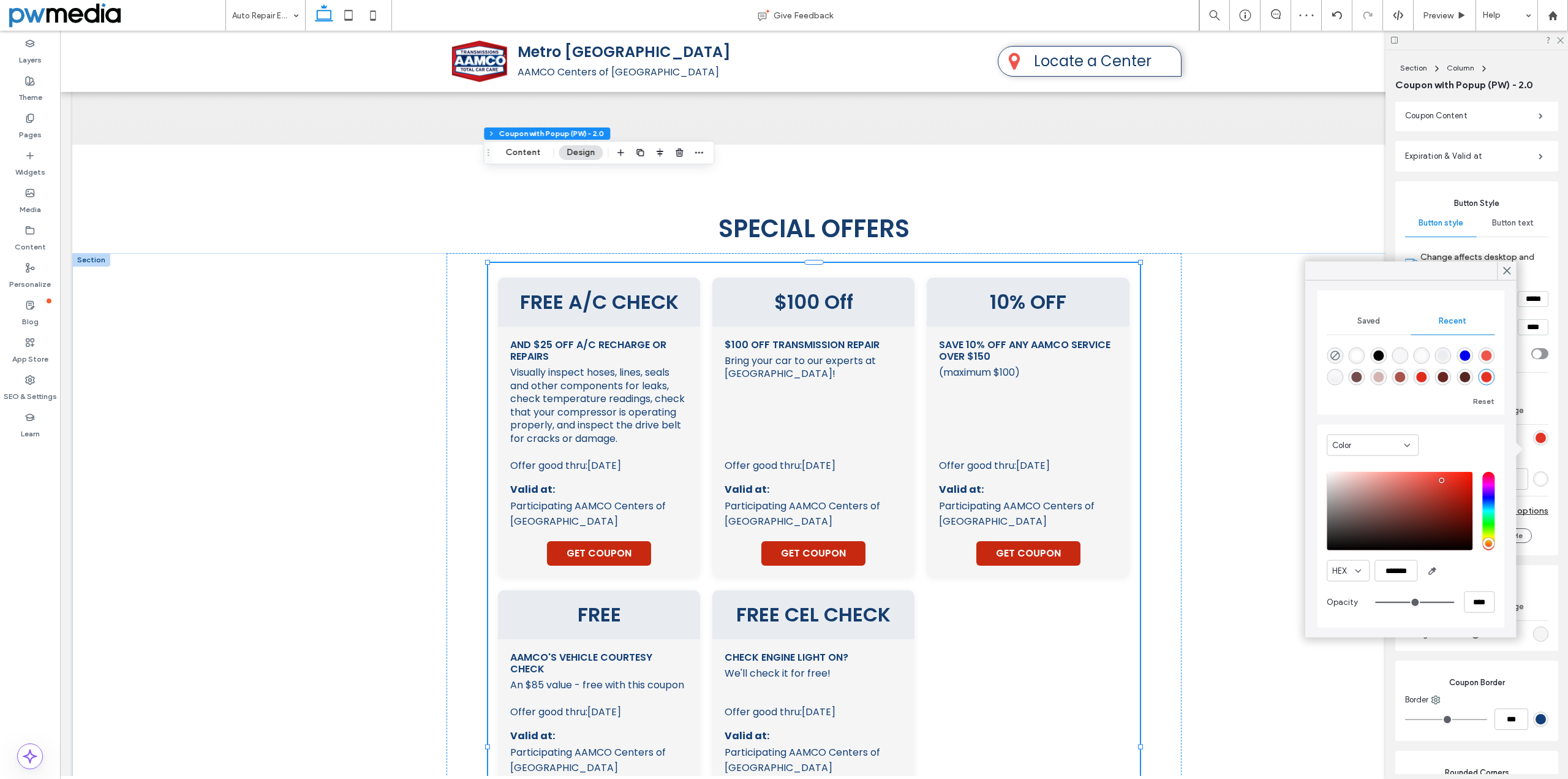
click at [1405, 377] on div "rgba(169, 83, 75, 1)" at bounding box center [1400, 377] width 10 height 10
click at [1384, 378] on div "rgba(211, 180, 177, 1)" at bounding box center [1378, 377] width 10 height 10
click at [1362, 380] on div "rgba(116, 77, 74, 1)" at bounding box center [1357, 377] width 10 height 10
type input "*******"
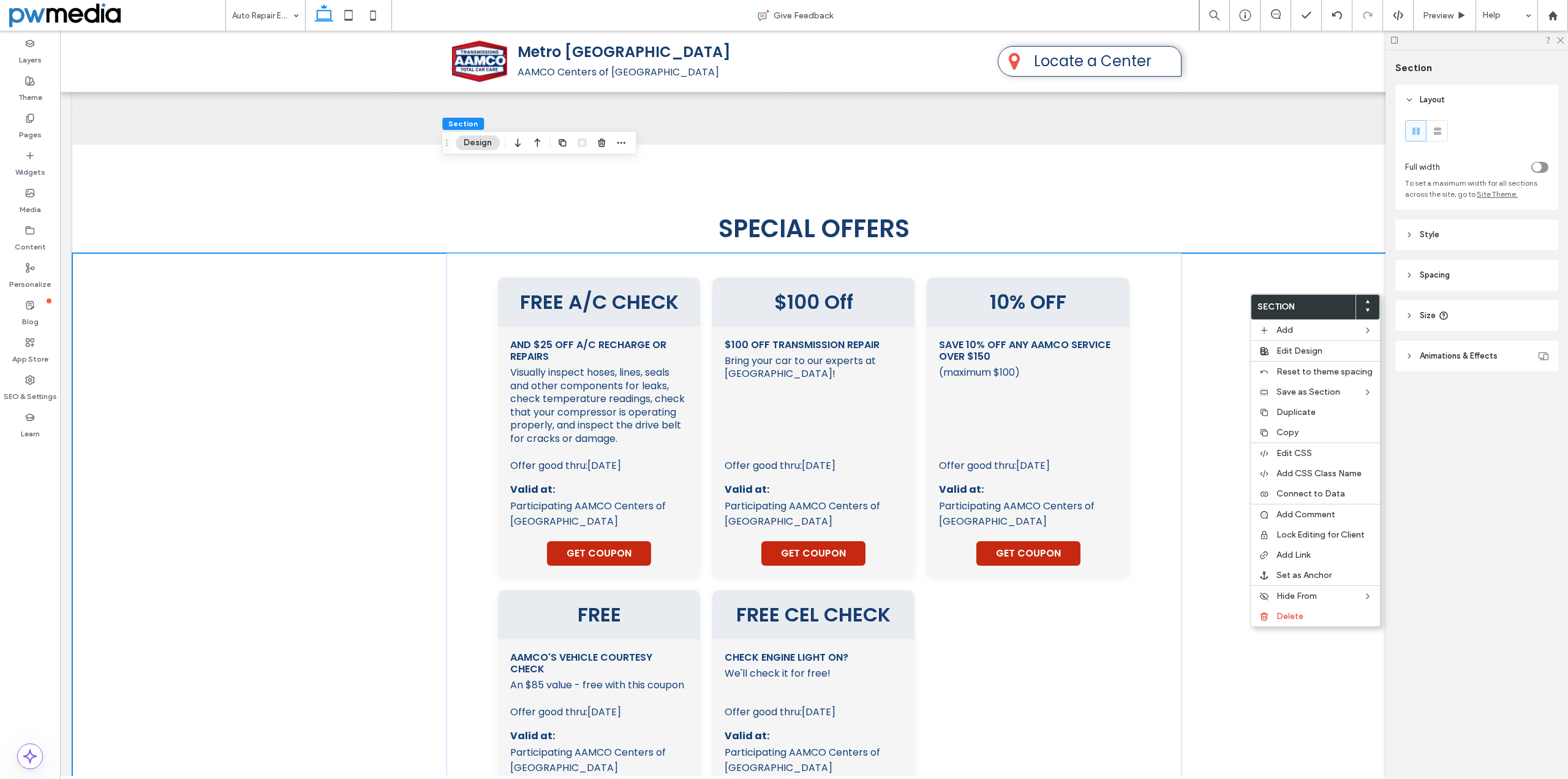
click at [1249, 253] on div "FREE A/C CHECK and $25 OFF A/C Recharge or Repairs Visually inspect hoses, line…" at bounding box center [814, 746] width 1484 height 988
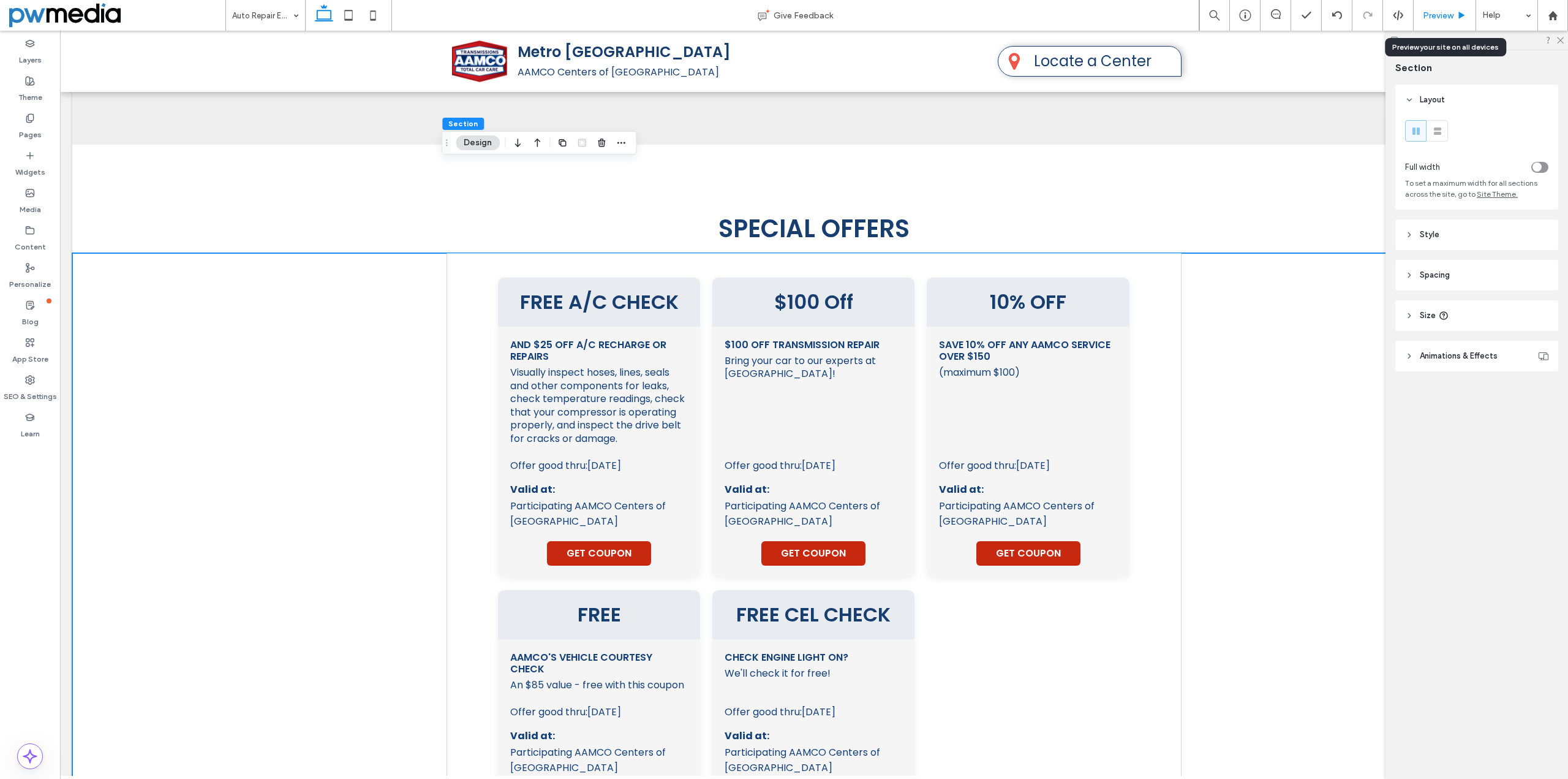
click at [1460, 16] on use at bounding box center [1462, 15] width 6 height 7
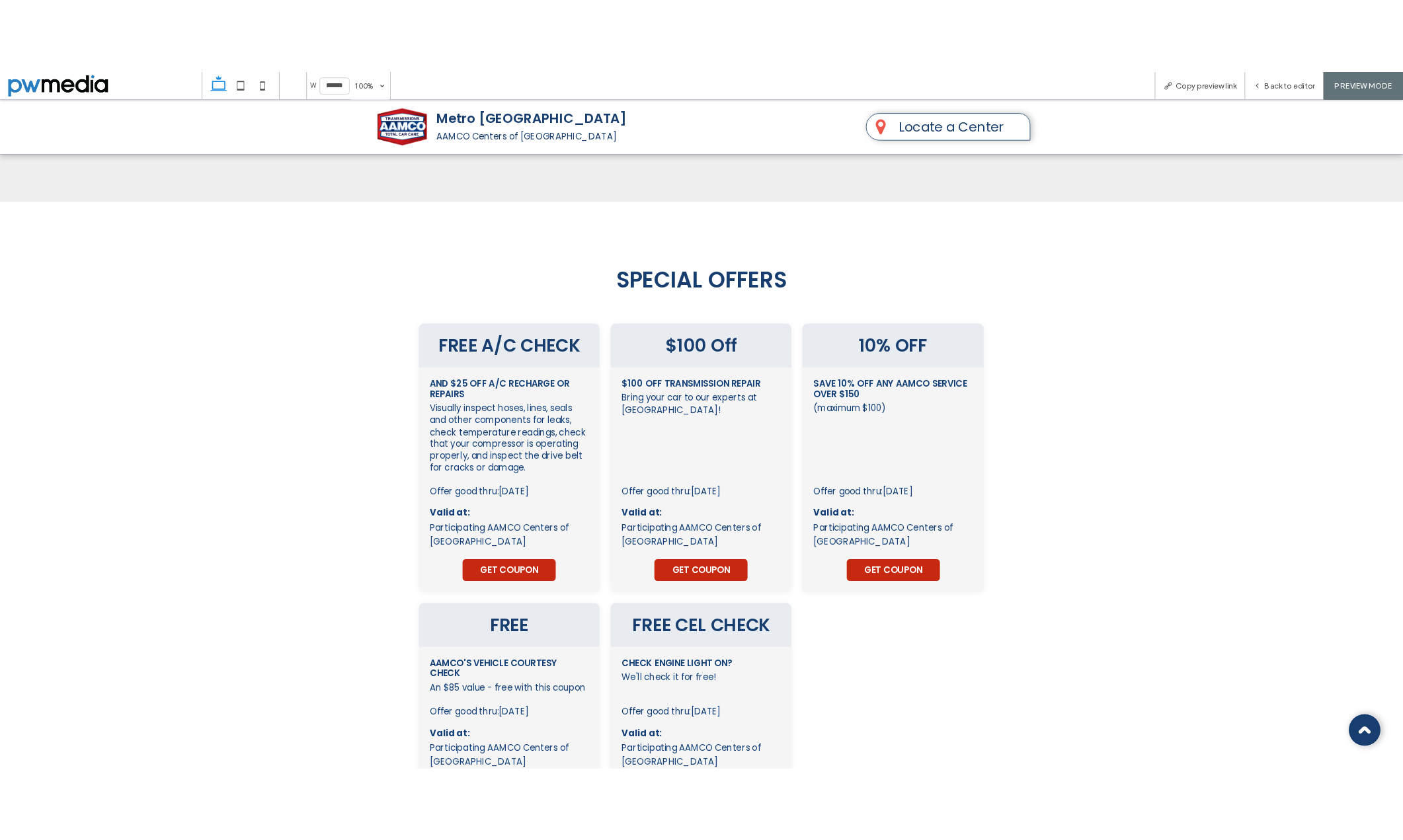
scroll to position [2591, 0]
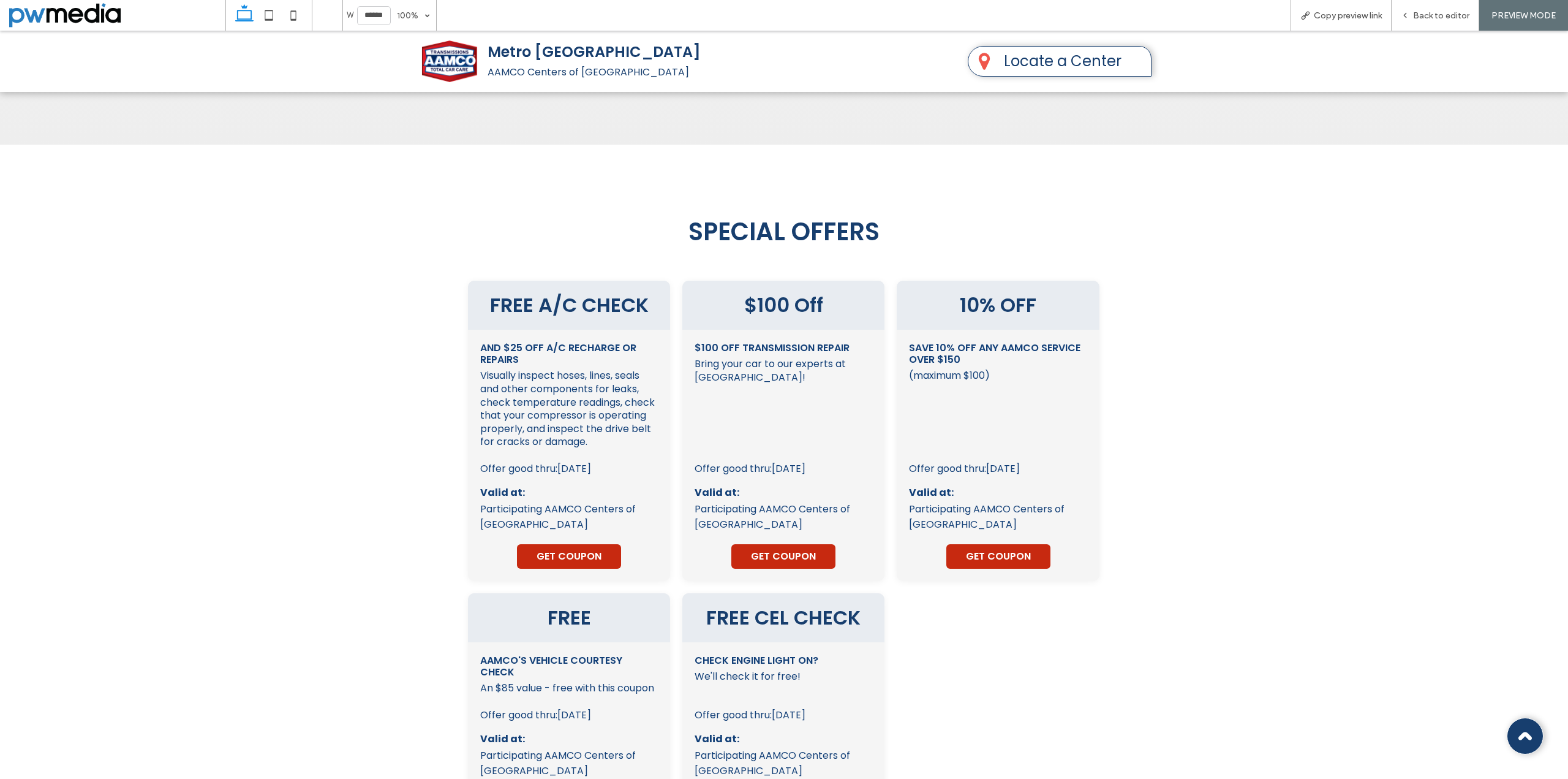
click at [1299, 414] on div "FREE A/C CHECK and $25 OFF A/C Recharge or Repairs Visually inspect hoses, line…" at bounding box center [784, 750] width 1568 height 988
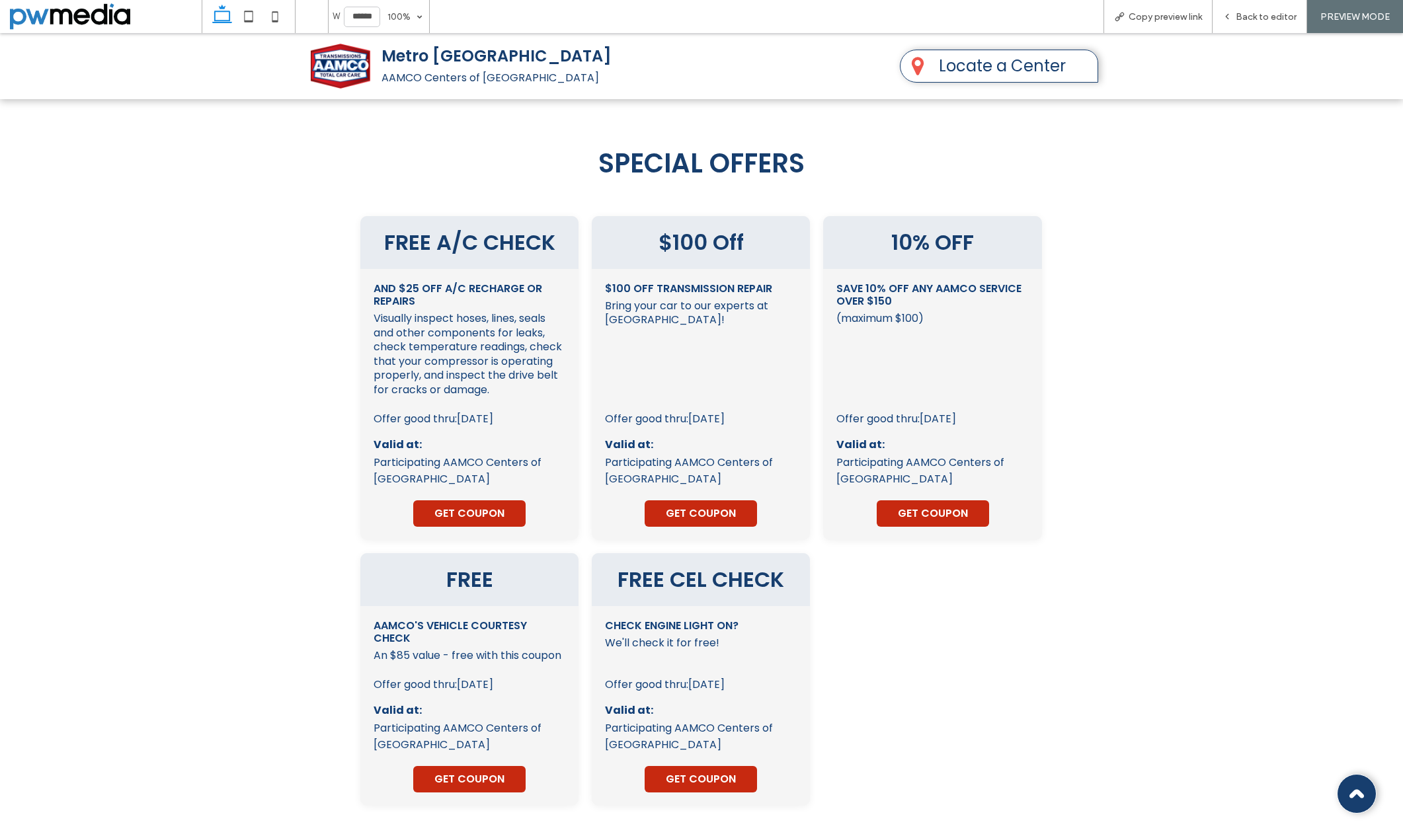
scroll to position [2539, 0]
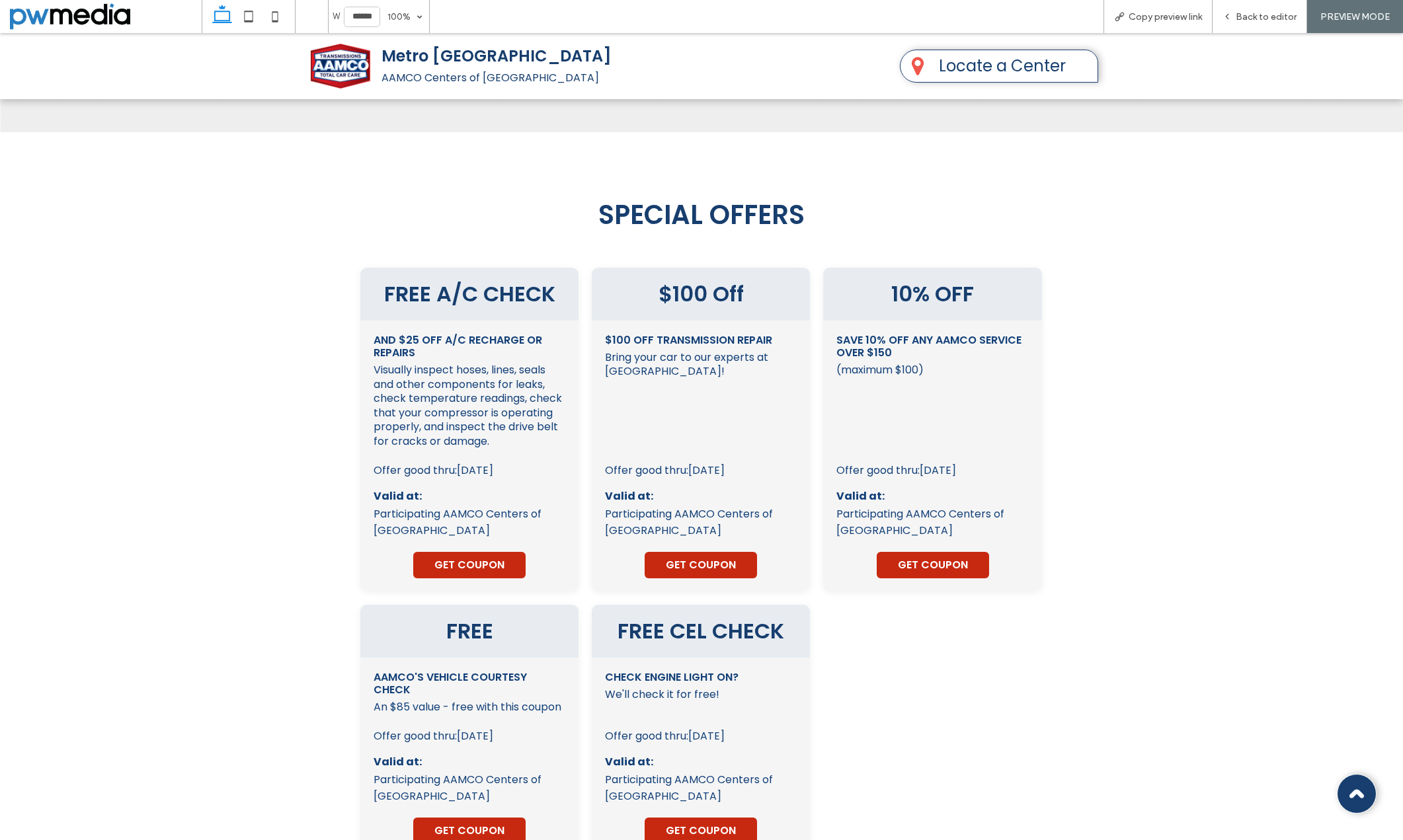
click at [954, 334] on div "Save 10% off any AAMCO service over $150 (maximum $100) This coupon must be pre…" at bounding box center [932, 391] width 192 height 115
click at [1249, 15] on span "Back to editor" at bounding box center [1266, 16] width 61 height 11
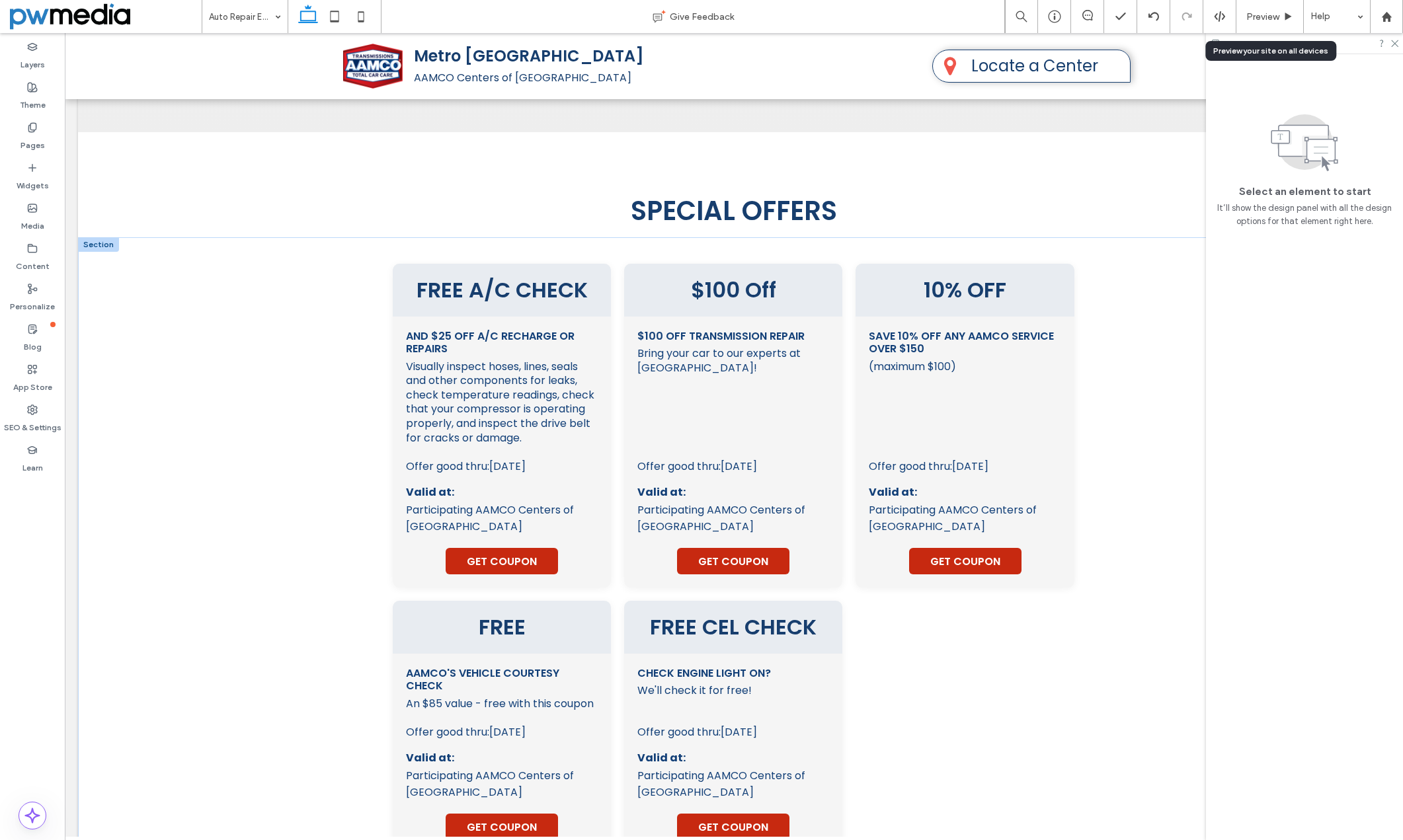
scroll to position [2525, 0]
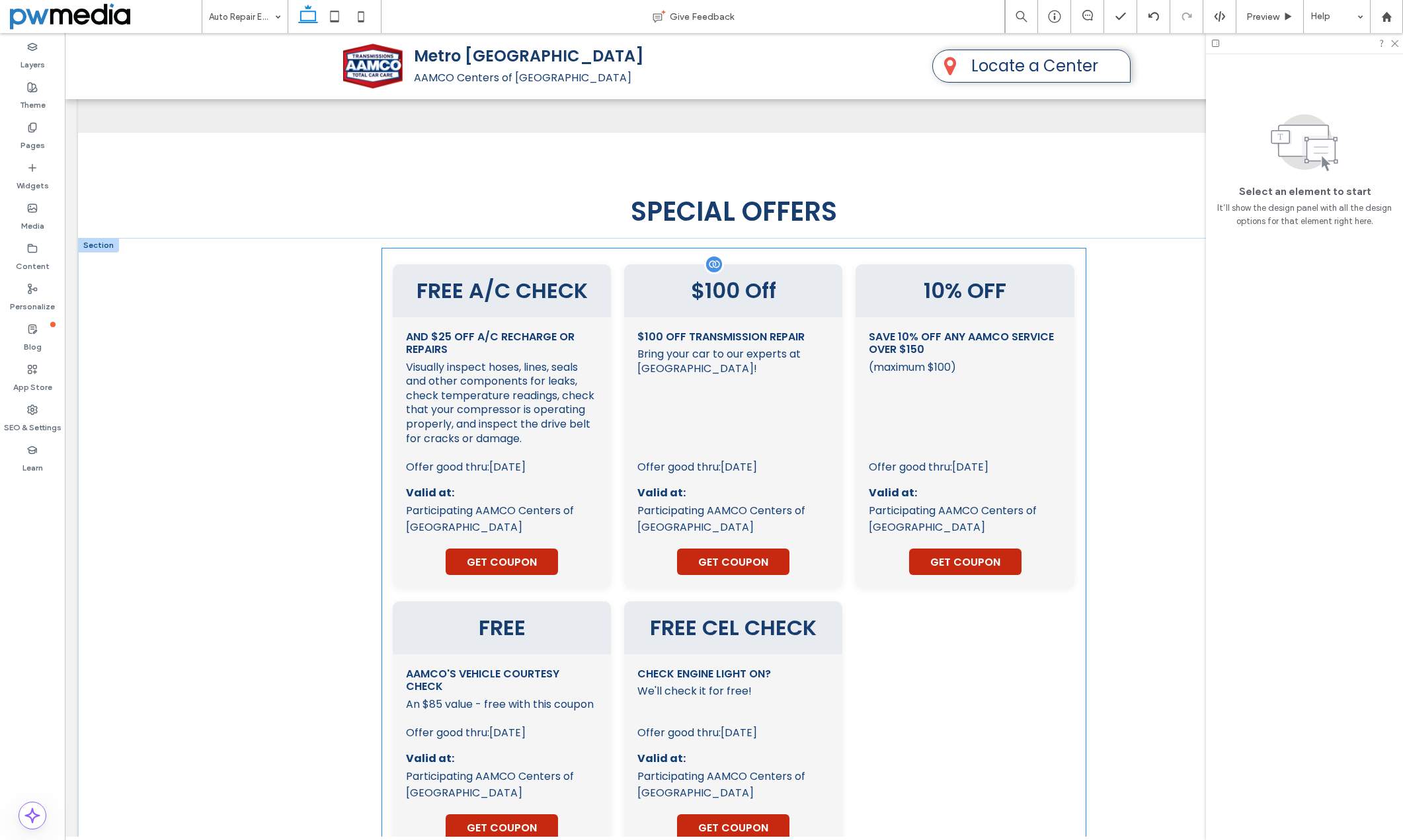
click at [995, 339] on div "Save 10% off any AAMCO service over $150 (maximum $100) This coupon must be pre…" at bounding box center [965, 388] width 192 height 115
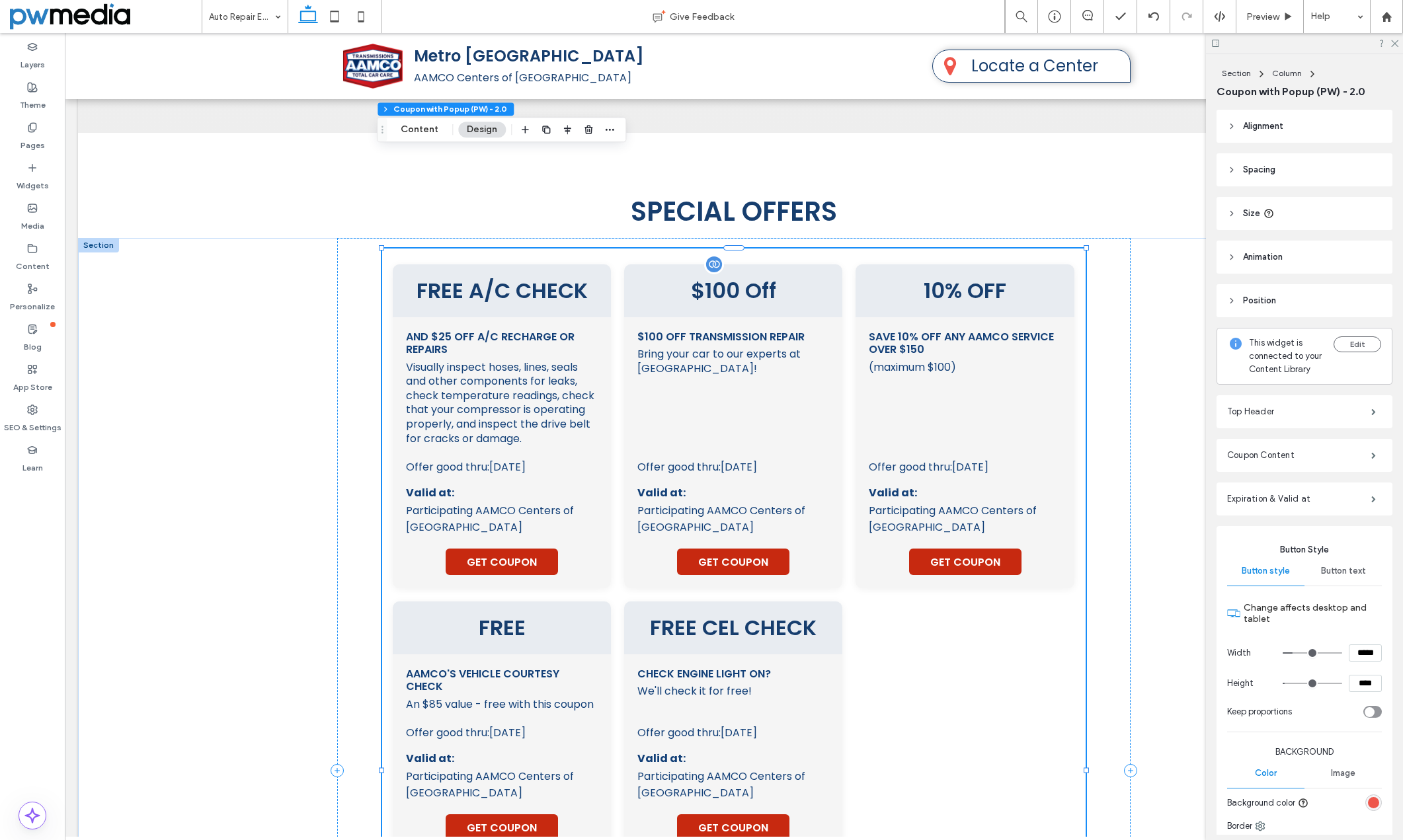
type input "**"
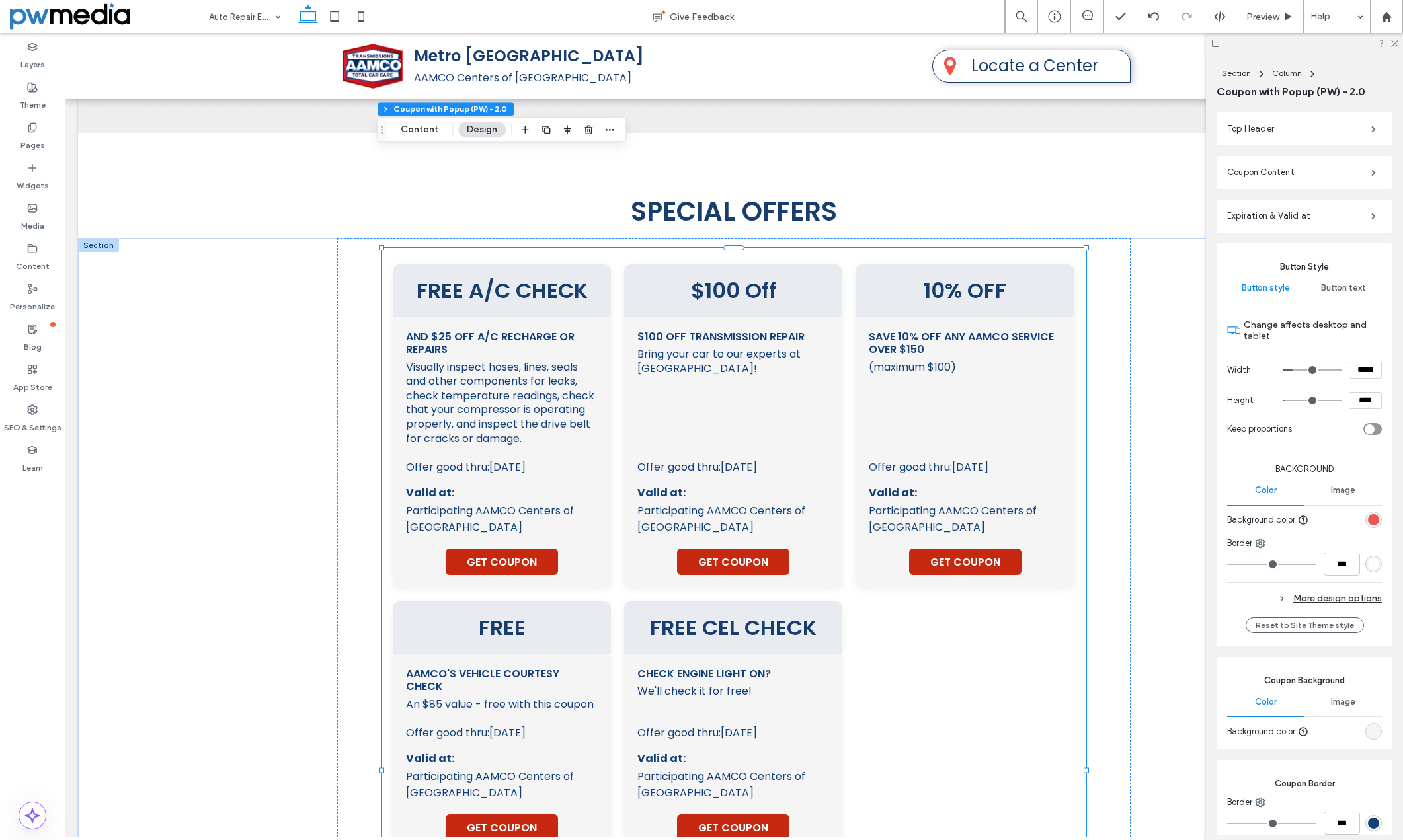
scroll to position [397, 0]
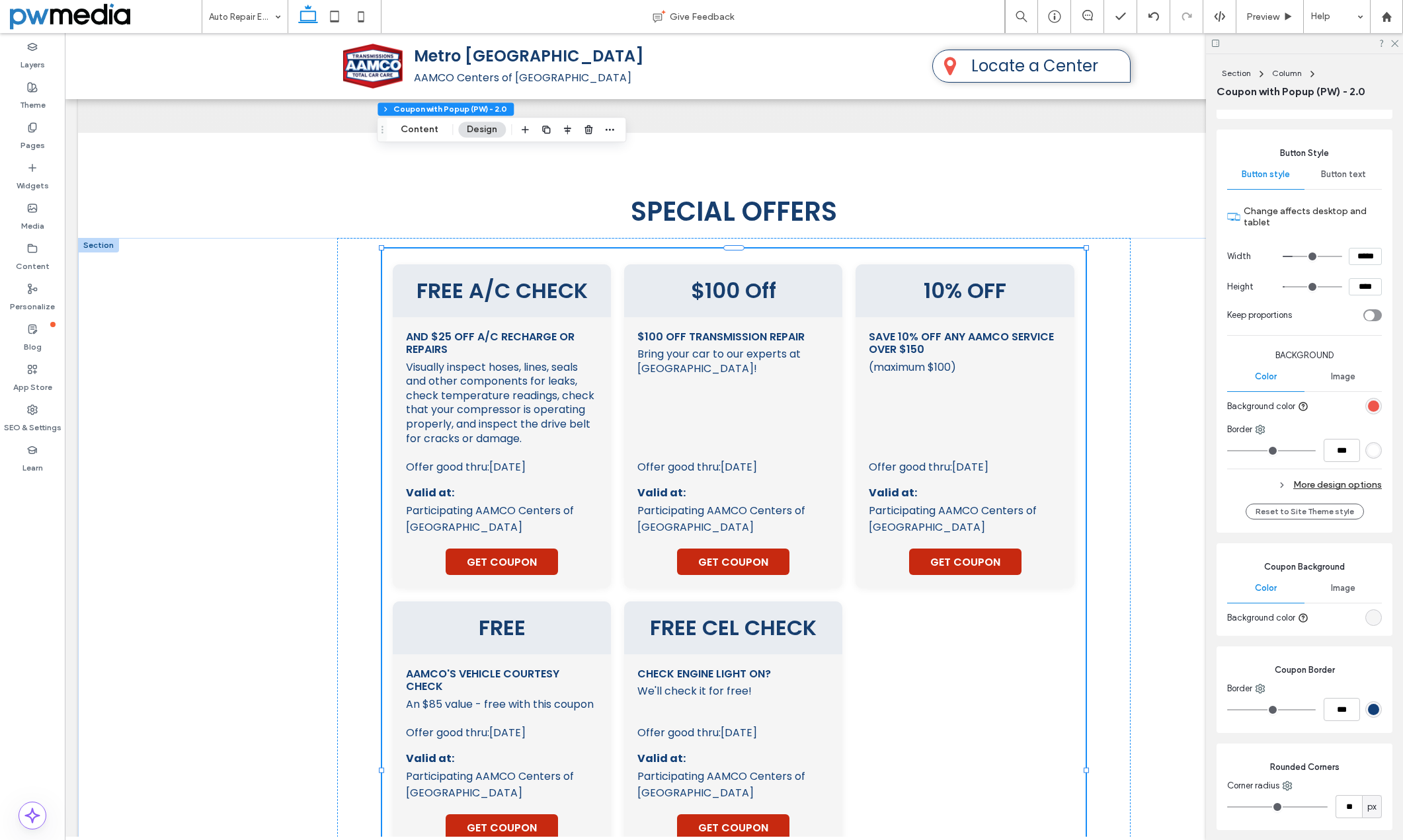
click at [1368, 412] on div "rgb(238, 86, 75)" at bounding box center [1374, 406] width 11 height 11
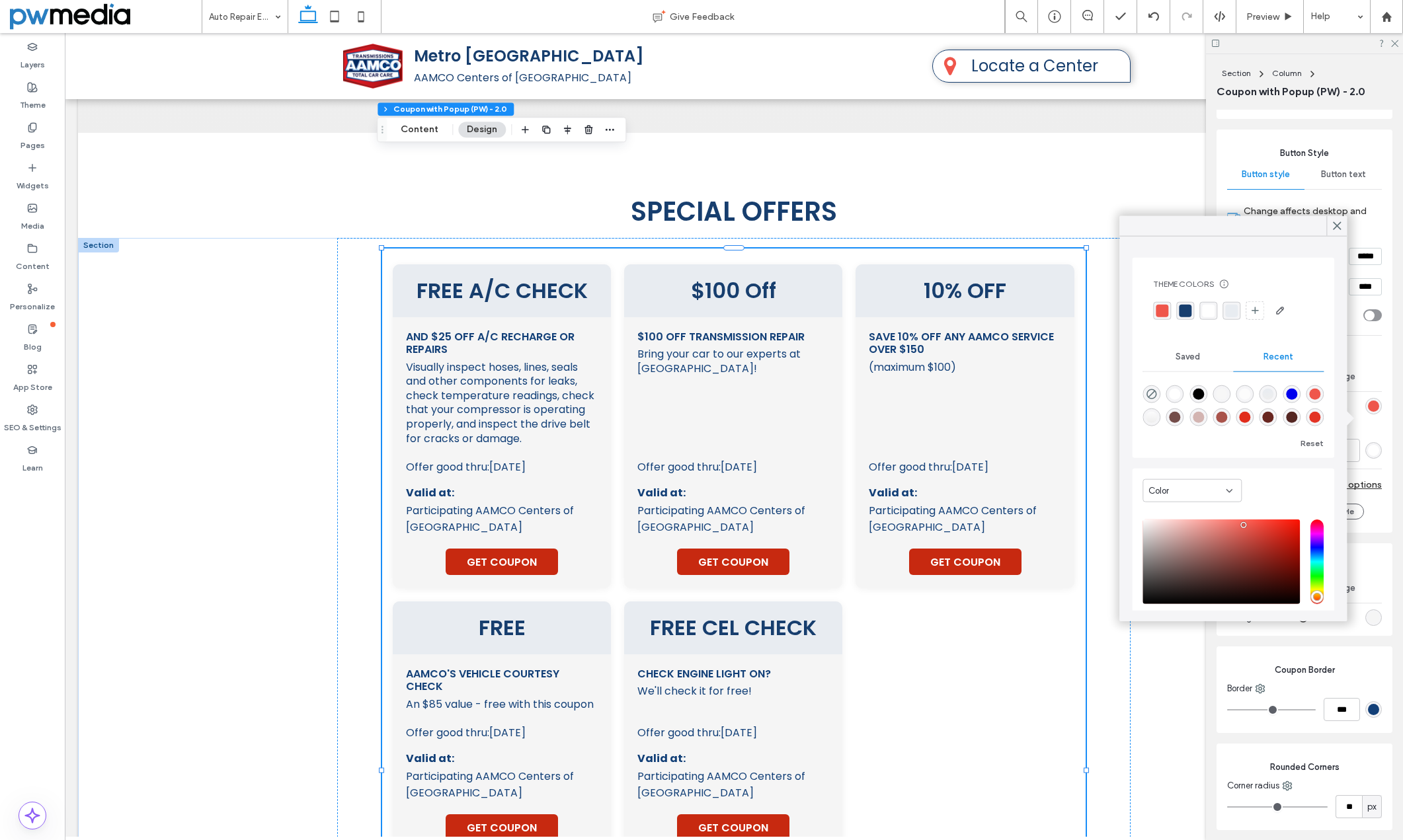
click at [1227, 416] on div "rgba(169, 83, 75, 1)" at bounding box center [1221, 417] width 11 height 11
click at [1297, 397] on div "rgba(0, 0, 238, 1)" at bounding box center [1291, 394] width 11 height 11
type input "*******"
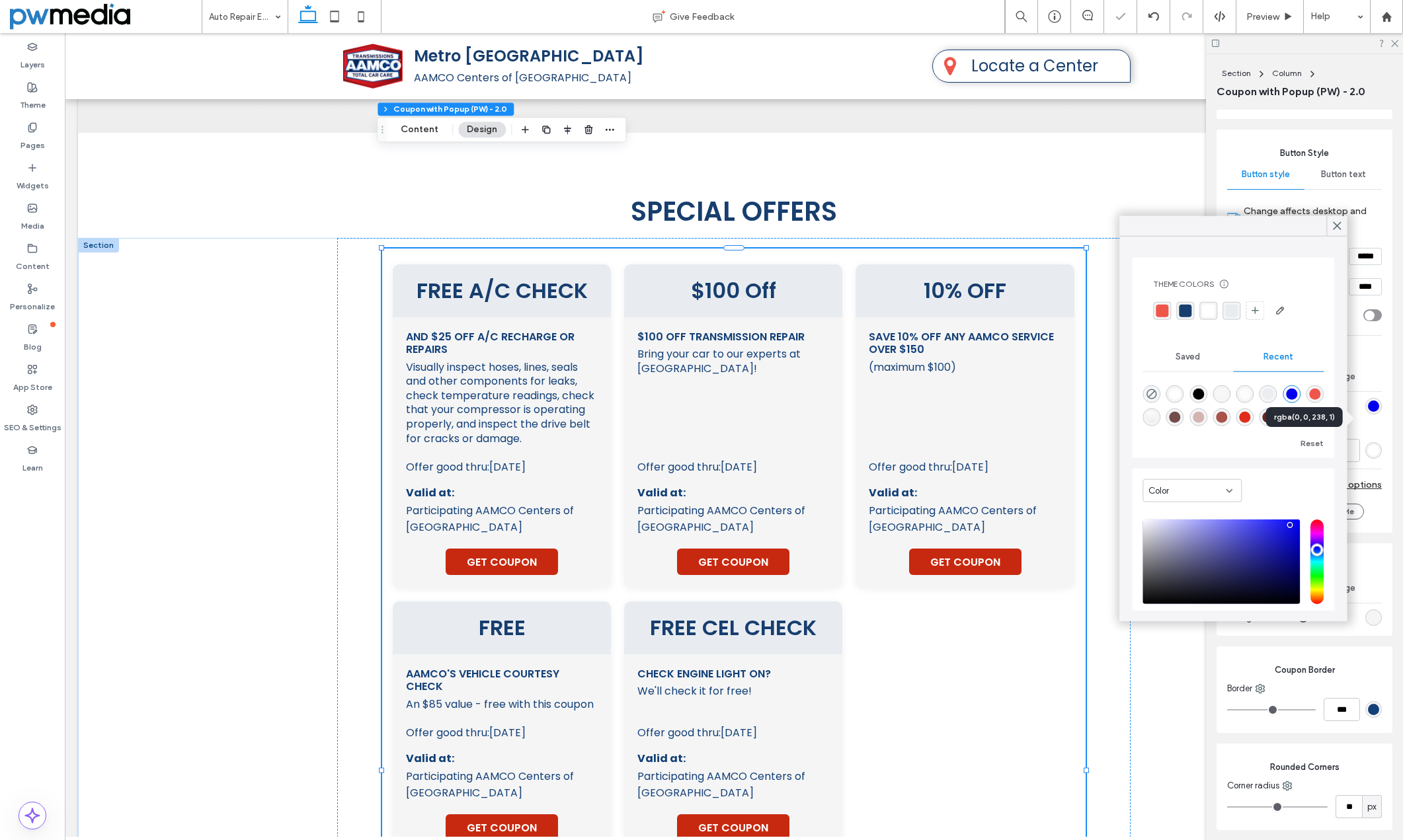
click at [1297, 397] on div "rgba(0, 0, 238, 1)" at bounding box center [1291, 394] width 11 height 11
click at [929, 331] on div "Save 10% off any AAMCO service over $150 (maximum $100) This coupon must be pre…" at bounding box center [965, 388] width 192 height 115
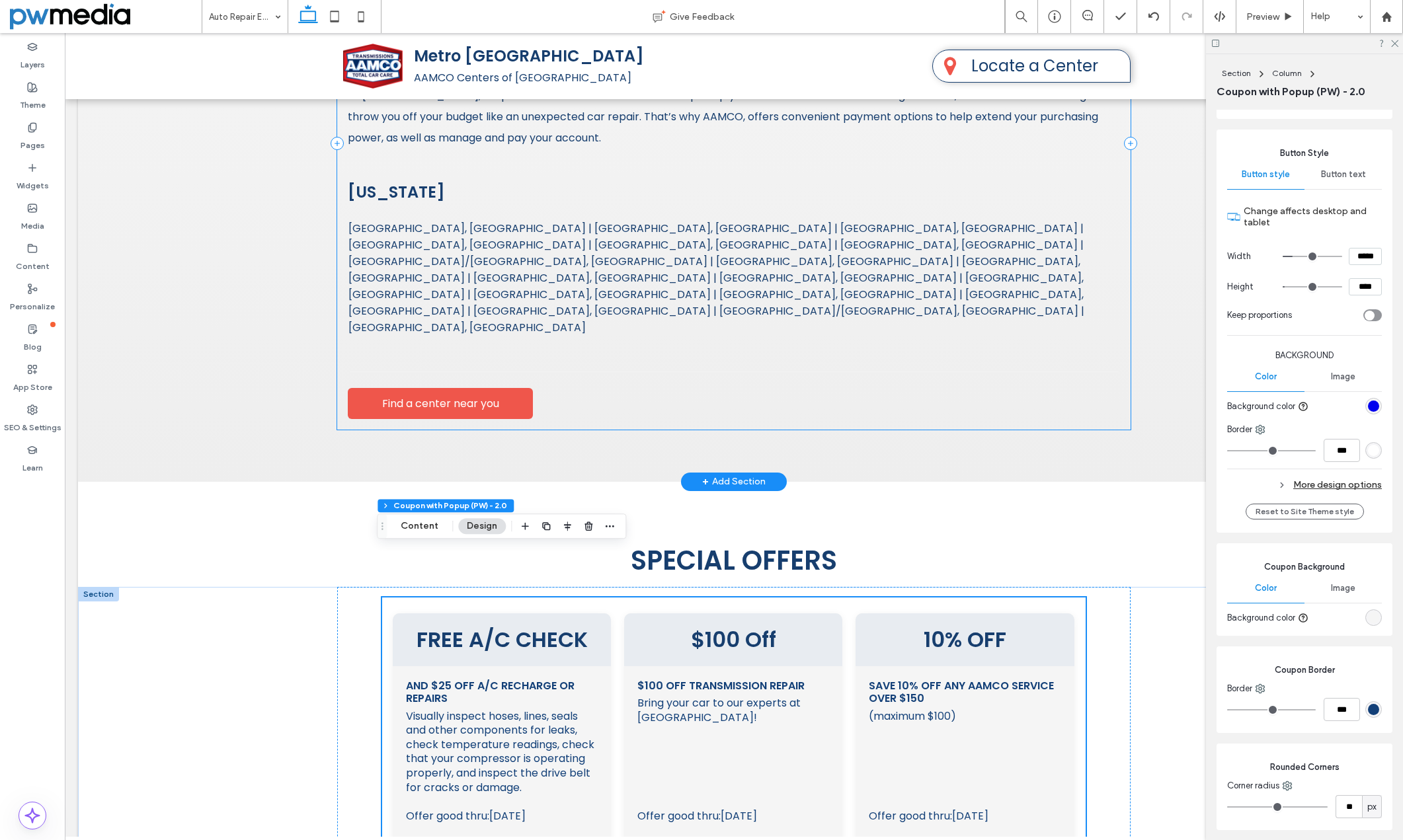
scroll to position [2129, 0]
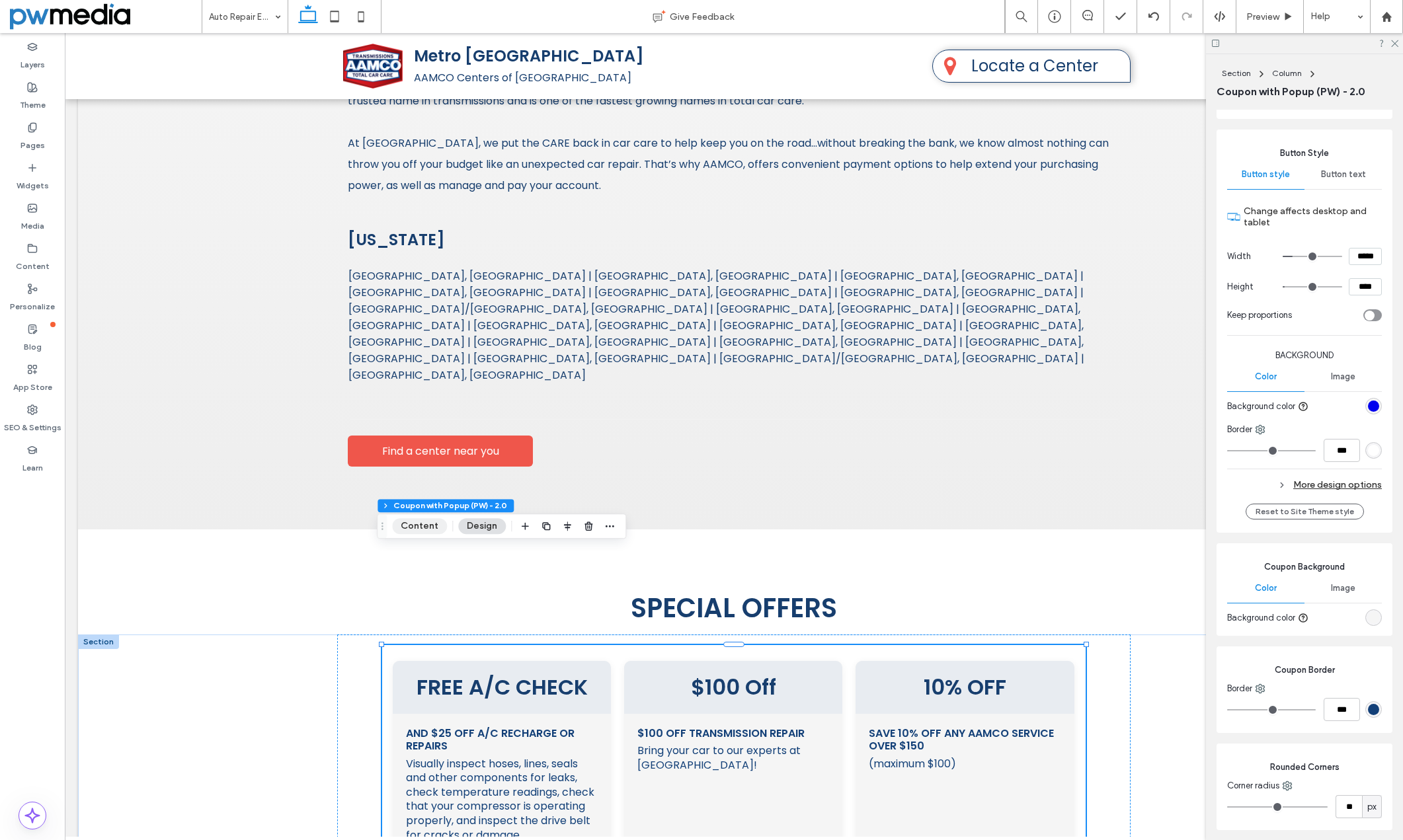
drag, startPoint x: 472, startPoint y: 528, endPoint x: 419, endPoint y: 531, distance: 53.1
click at [419, 531] on button "Content" at bounding box center [419, 526] width 55 height 16
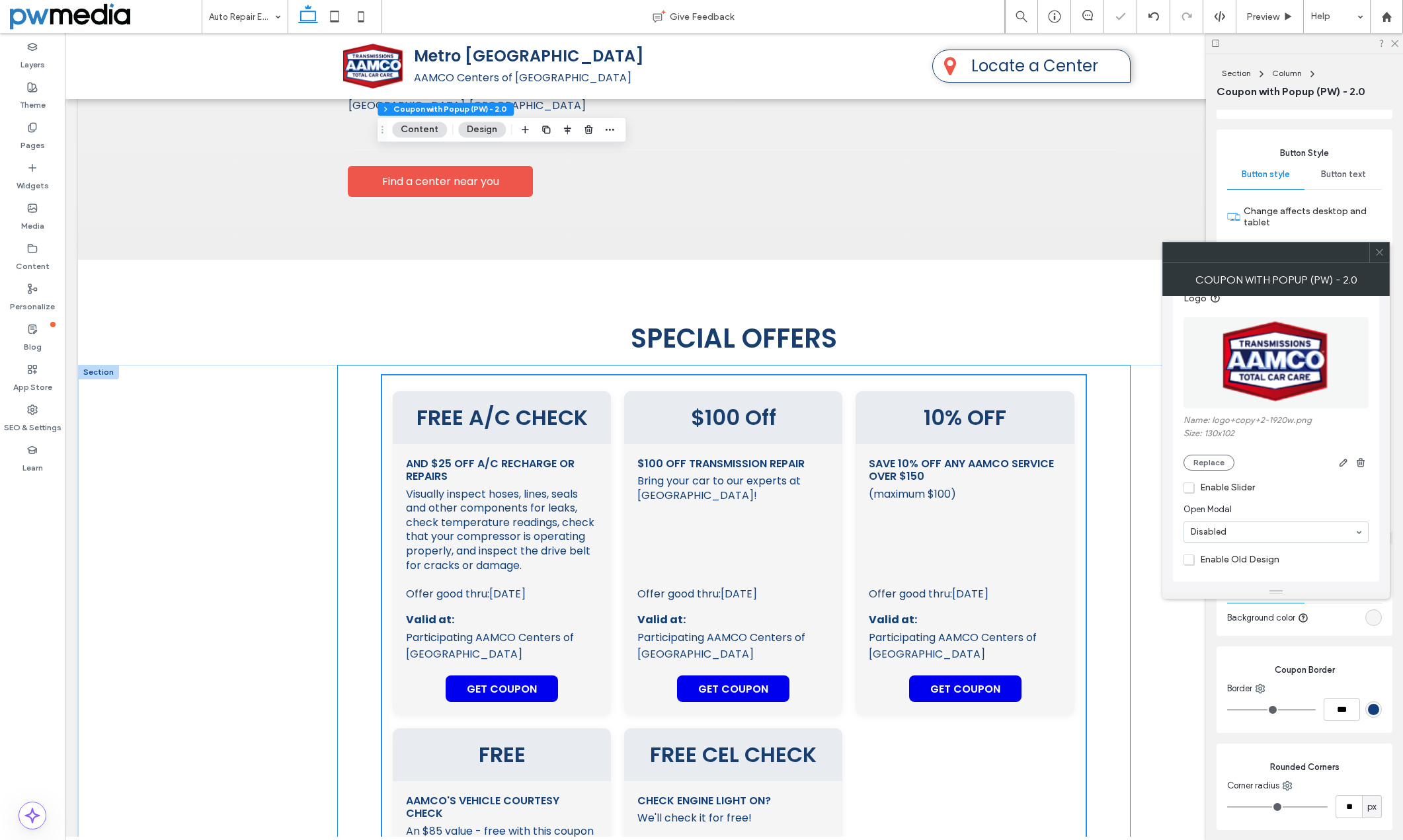
scroll to position [2525, 0]
